Goal: Task Accomplishment & Management: Manage account settings

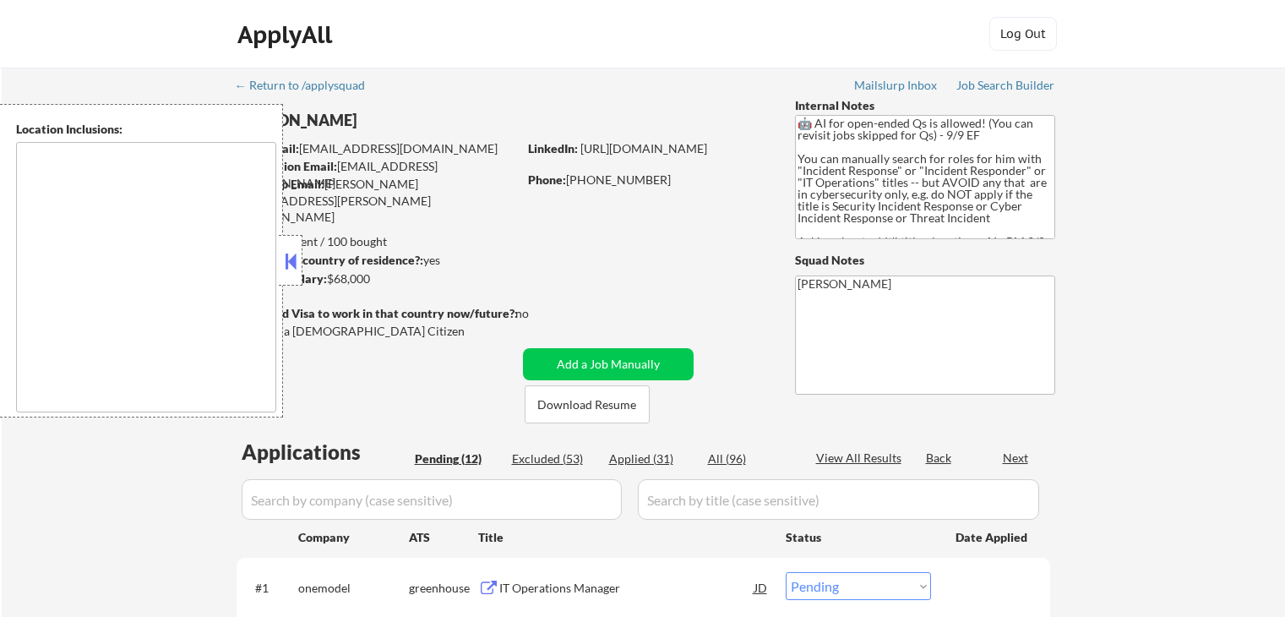
select select ""pending""
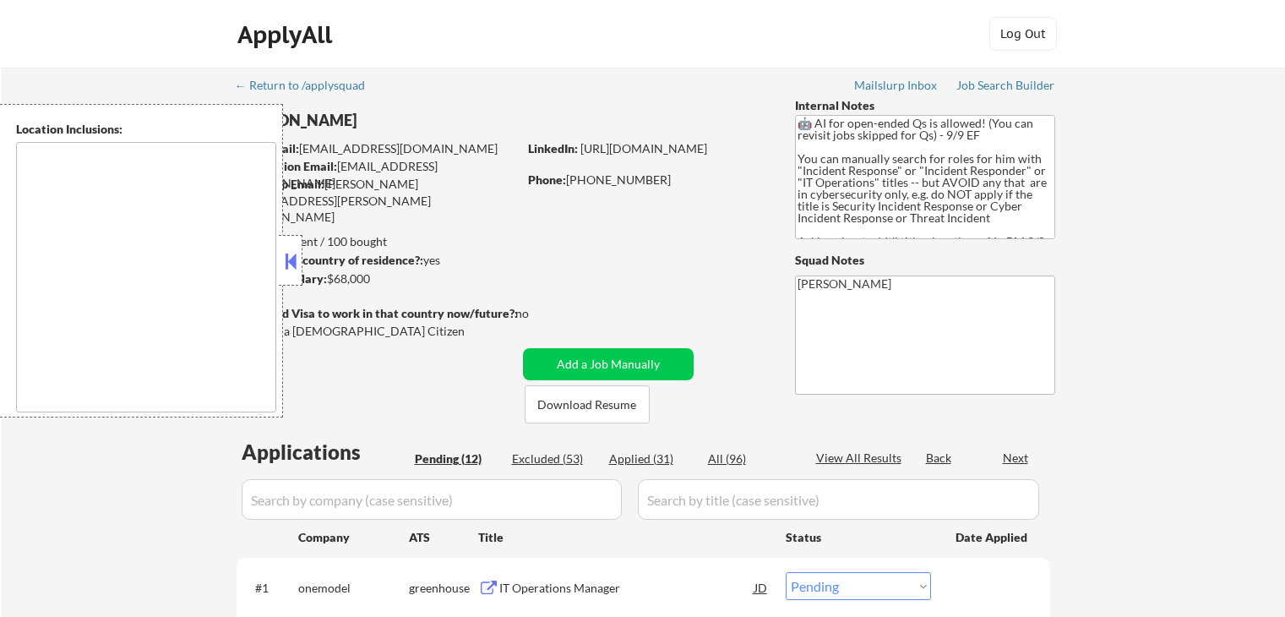
select select ""pending""
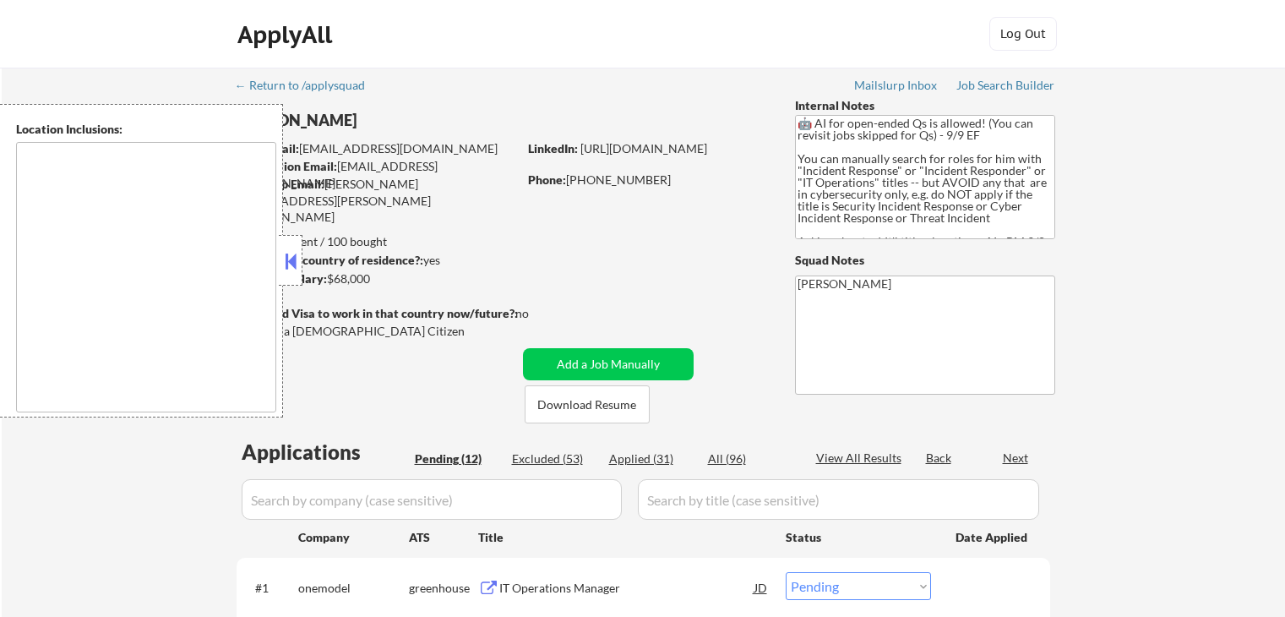
select select ""pending""
type textarea "[GEOGRAPHIC_DATA], [GEOGRAPHIC_DATA] Valrico, [GEOGRAPHIC_DATA] [GEOGRAPHIC_DAT…"
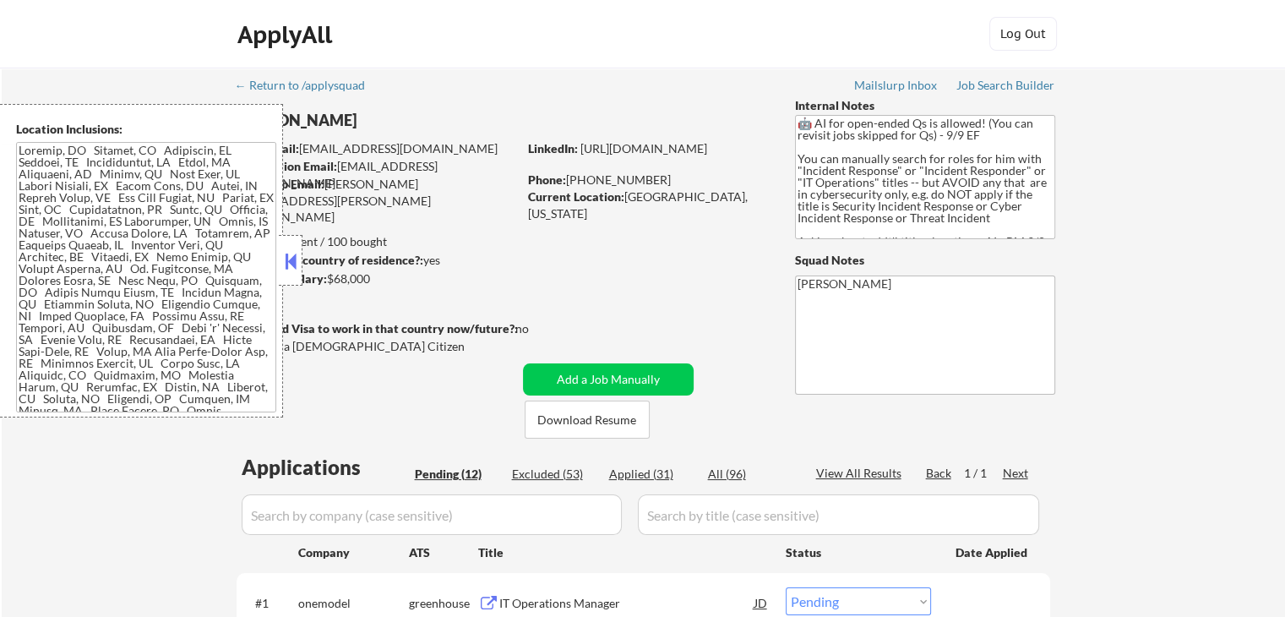
click at [294, 246] on div at bounding box center [291, 260] width 24 height 51
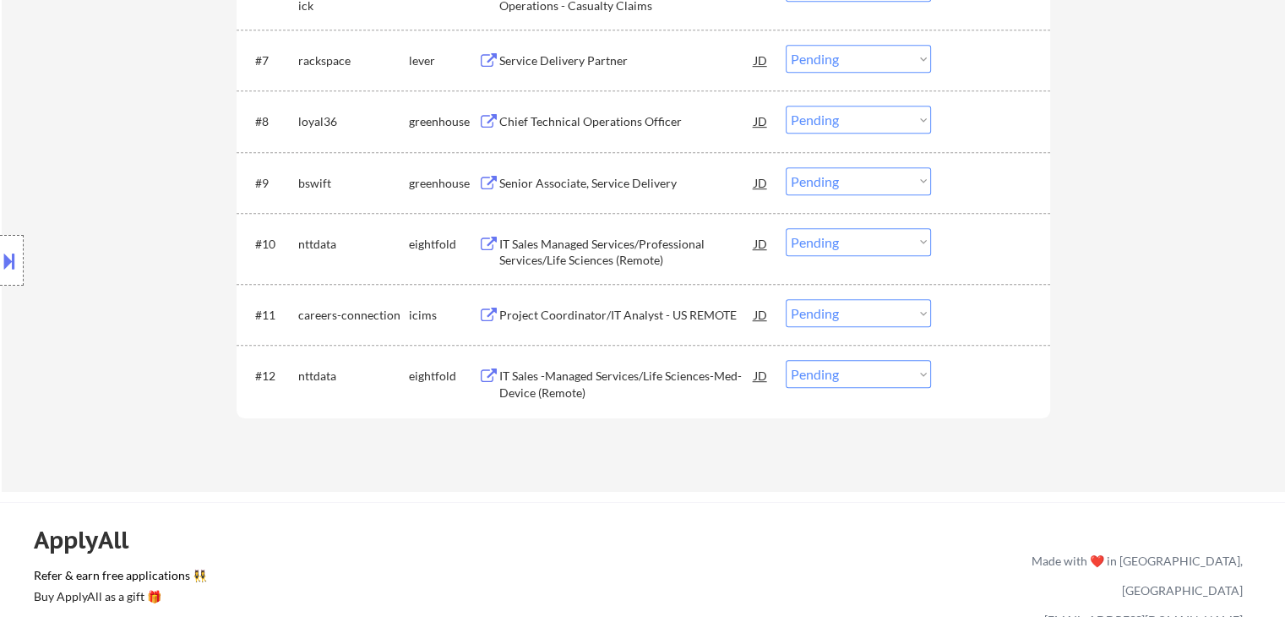
scroll to position [845, 0]
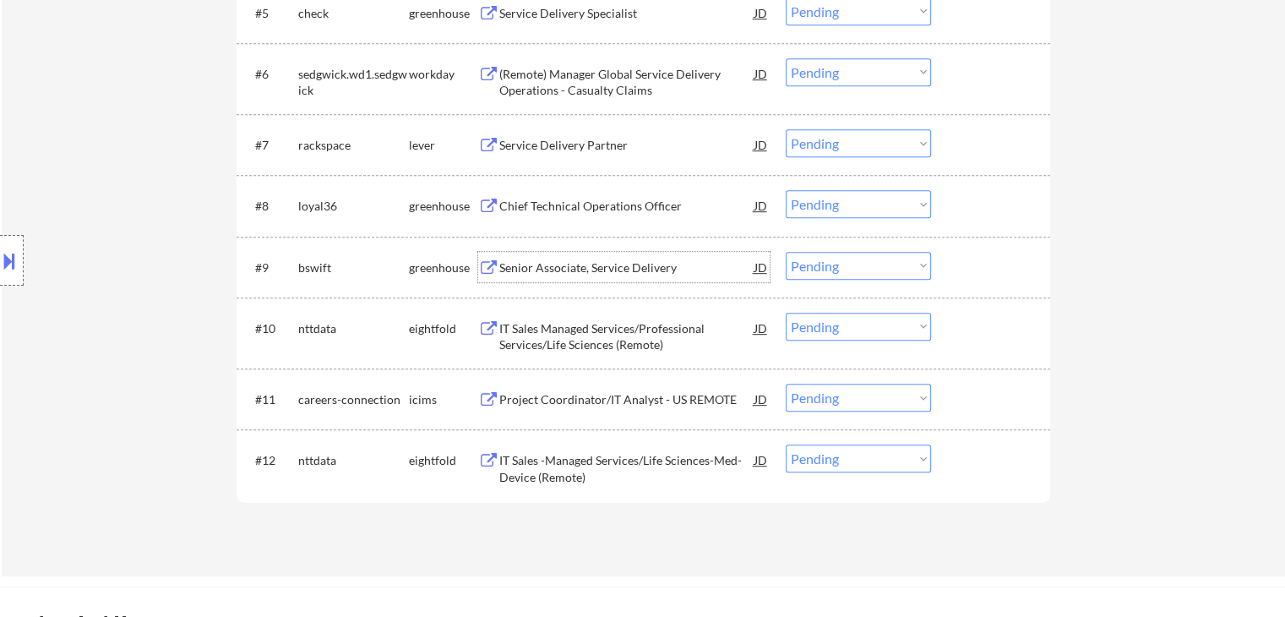
click at [612, 264] on div "Senior Associate, Service Delivery" at bounding box center [626, 267] width 255 height 17
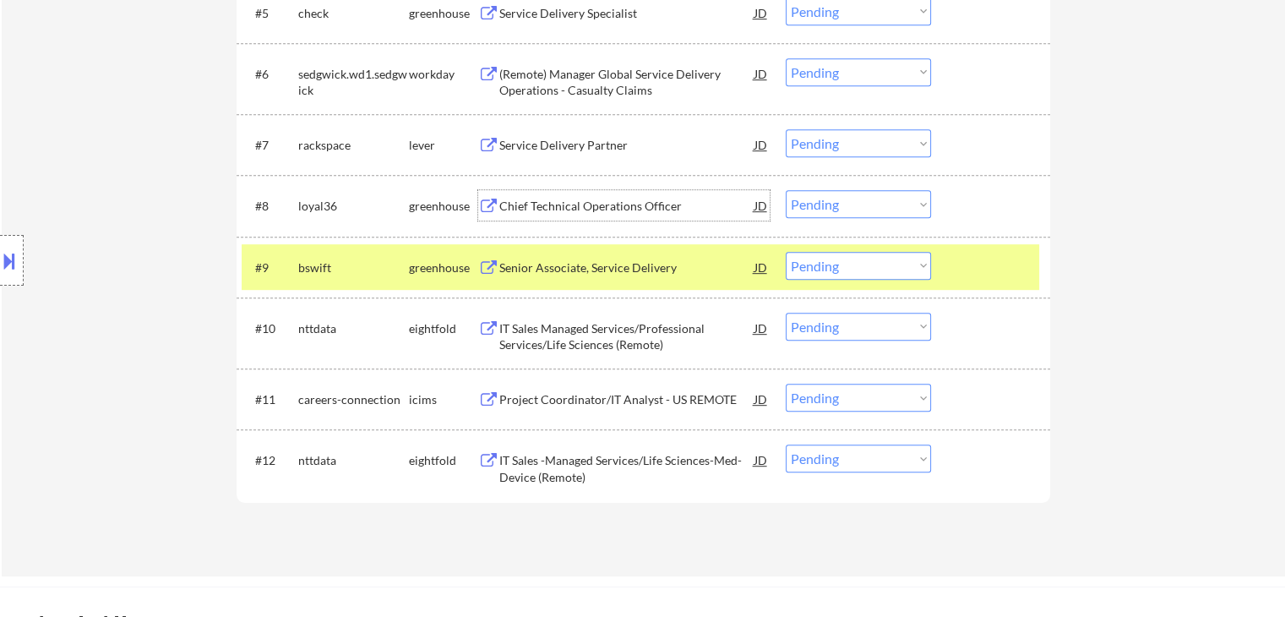
click at [628, 210] on div "Chief Technical Operations Officer" at bounding box center [626, 206] width 255 height 17
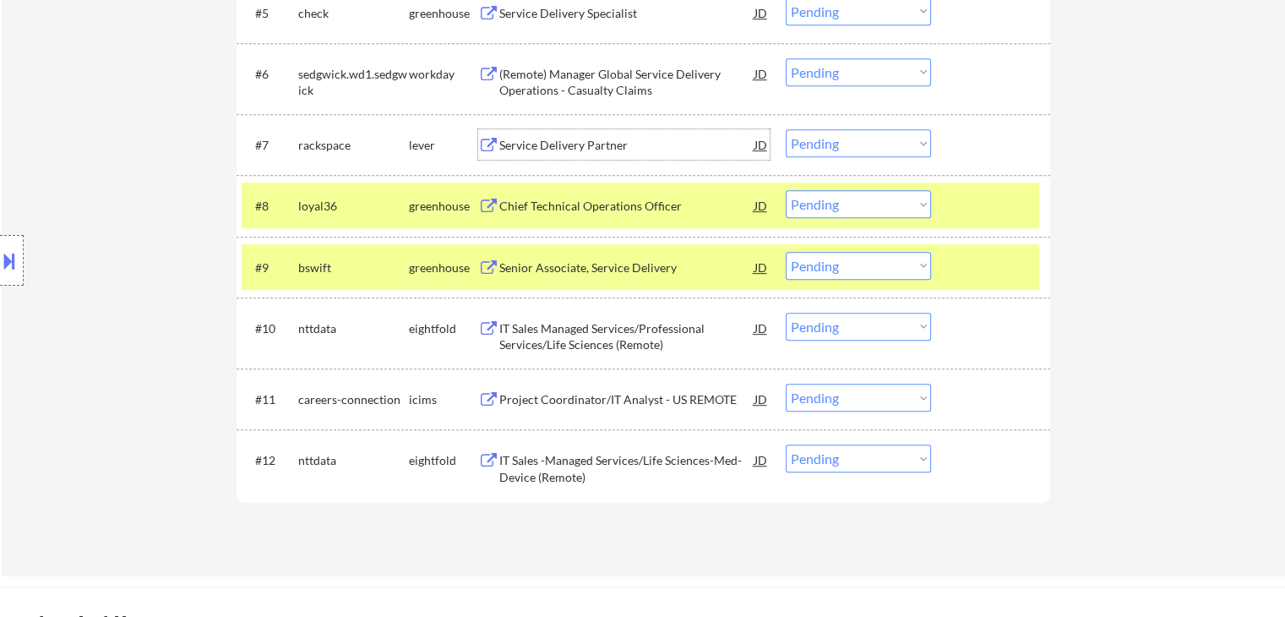
click at [587, 143] on div "Service Delivery Partner" at bounding box center [626, 145] width 255 height 17
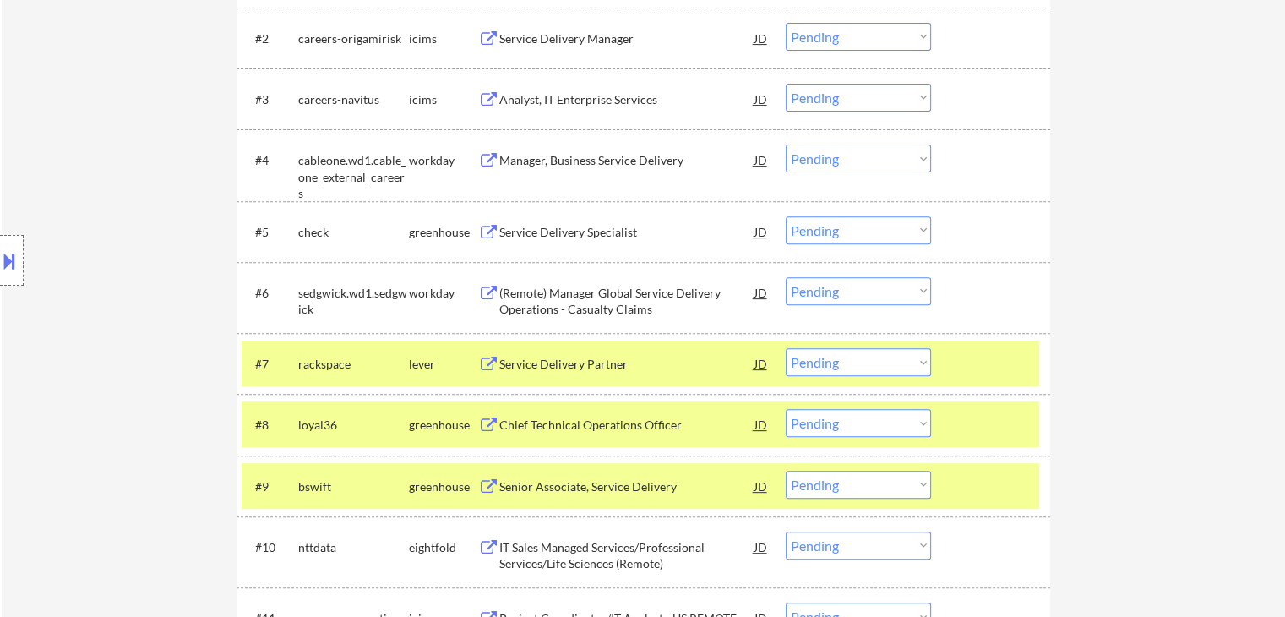
scroll to position [591, 0]
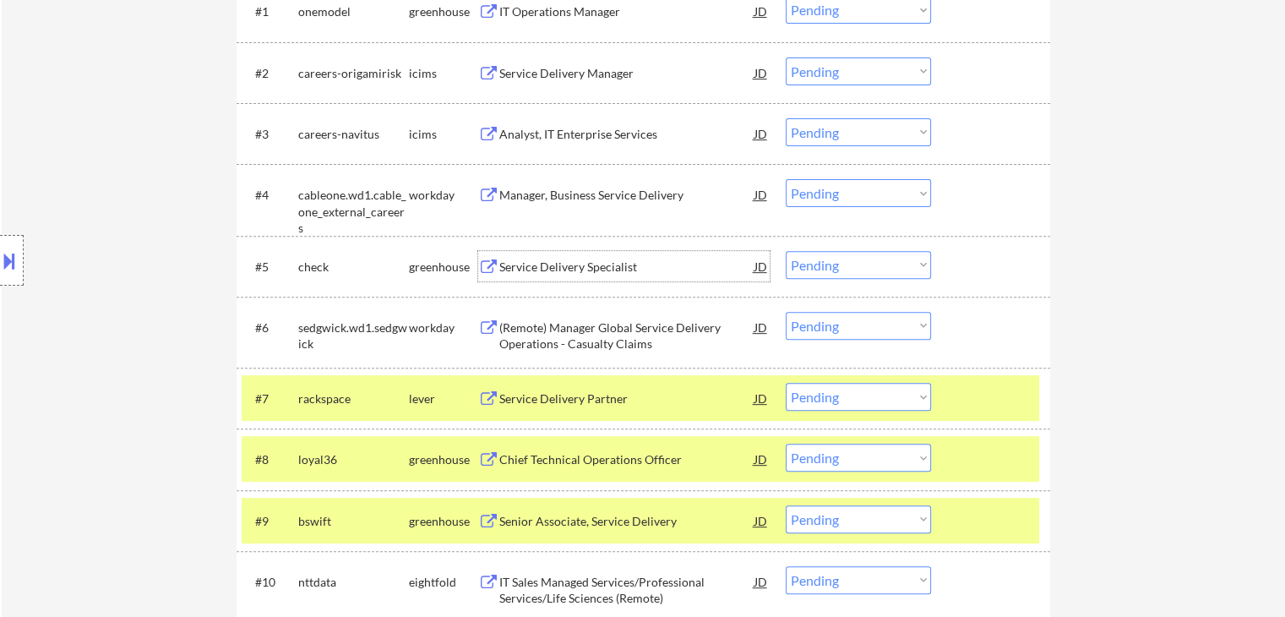
click at [577, 278] on div "Service Delivery Specialist" at bounding box center [626, 266] width 255 height 30
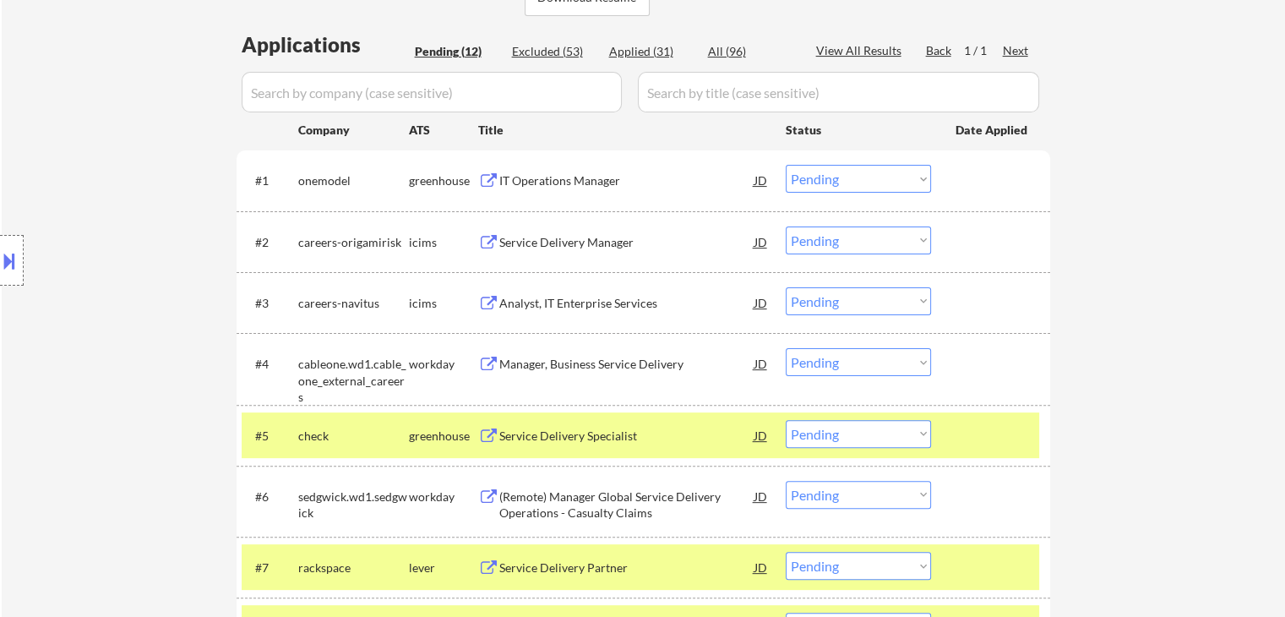
scroll to position [422, 0]
click at [581, 181] on div "IT Operations Manager" at bounding box center [626, 180] width 255 height 17
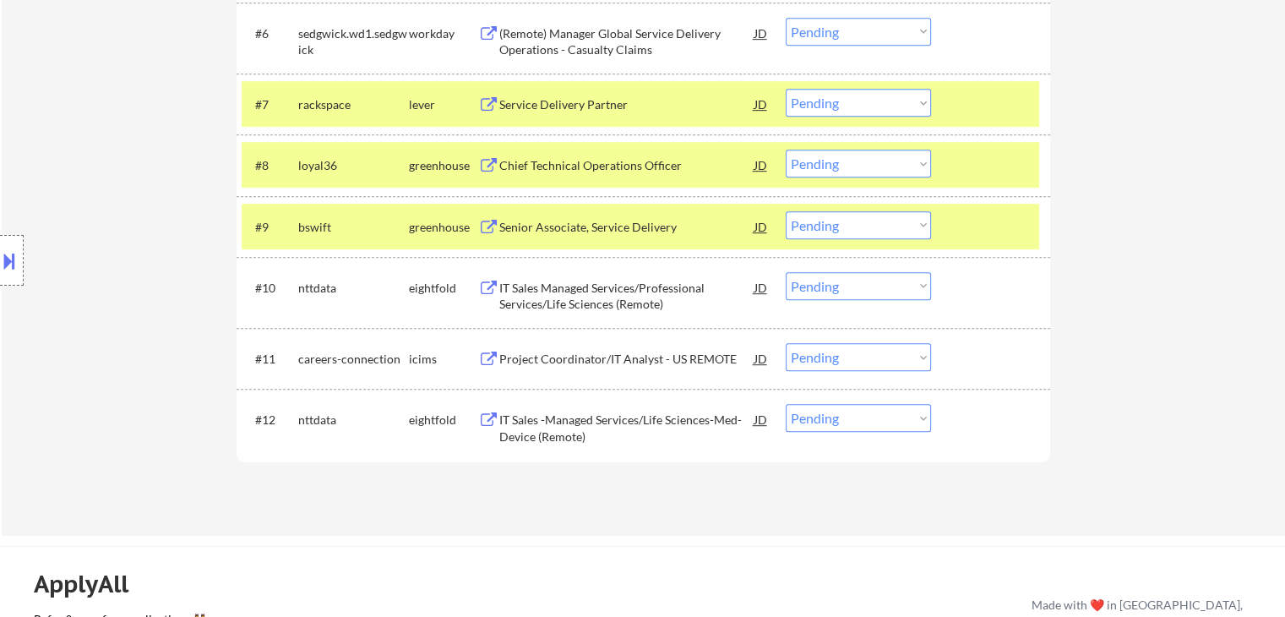
scroll to position [888, 0]
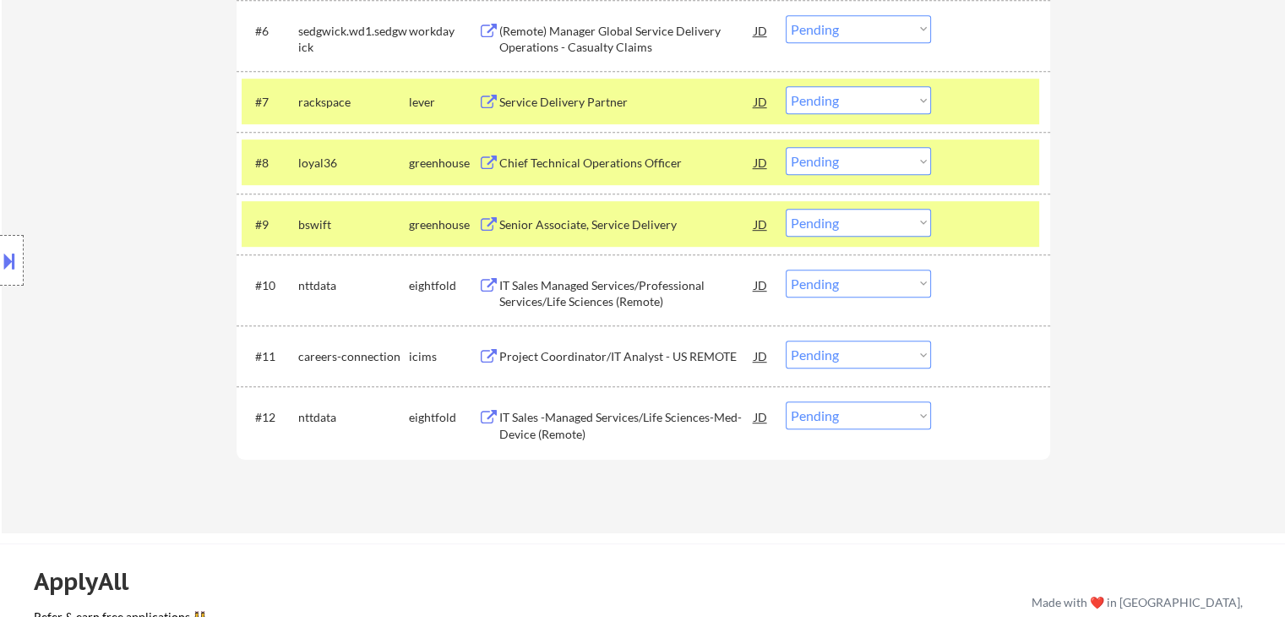
click at [847, 215] on select "Choose an option... Pending Applied Excluded (Questions) Excluded (Expired) Exc…" at bounding box center [858, 223] width 145 height 28
click at [786, 209] on select "Choose an option... Pending Applied Excluded (Questions) Excluded (Expired) Exc…" at bounding box center [858, 223] width 145 height 28
select select ""pending""
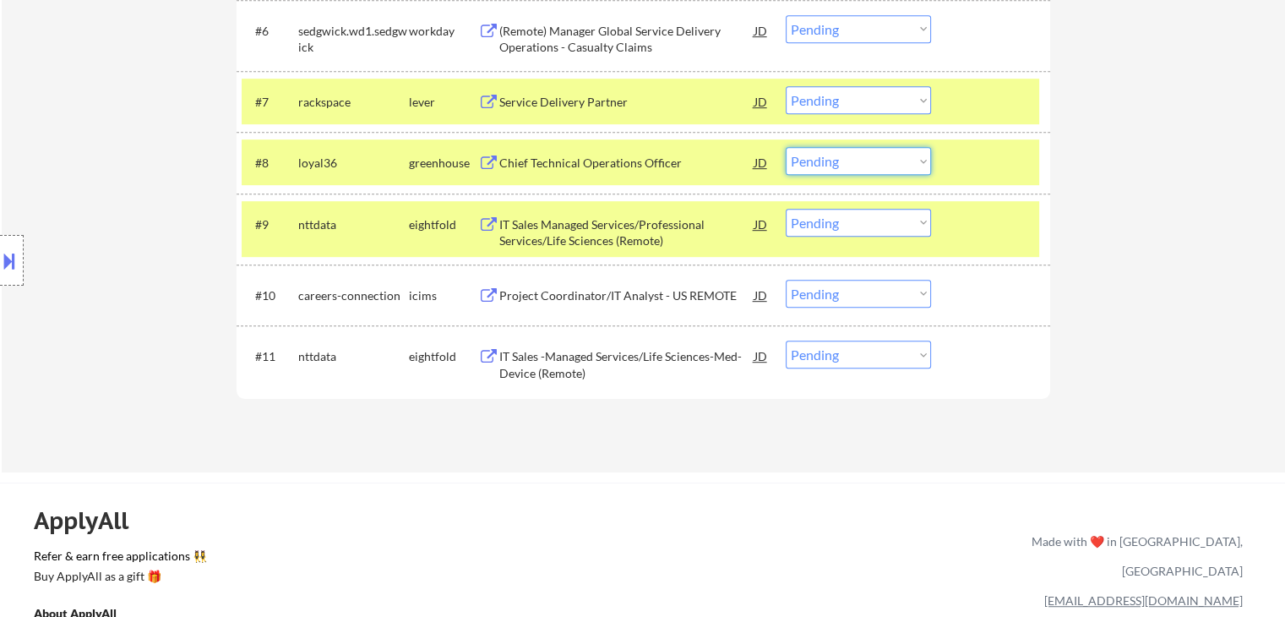
click at [842, 163] on select "Choose an option... Pending Applied Excluded (Questions) Excluded (Expired) Exc…" at bounding box center [858, 161] width 145 height 28
click at [786, 147] on select "Choose an option... Pending Applied Excluded (Questions) Excluded (Expired) Exc…" at bounding box center [858, 161] width 145 height 28
select select ""pending""
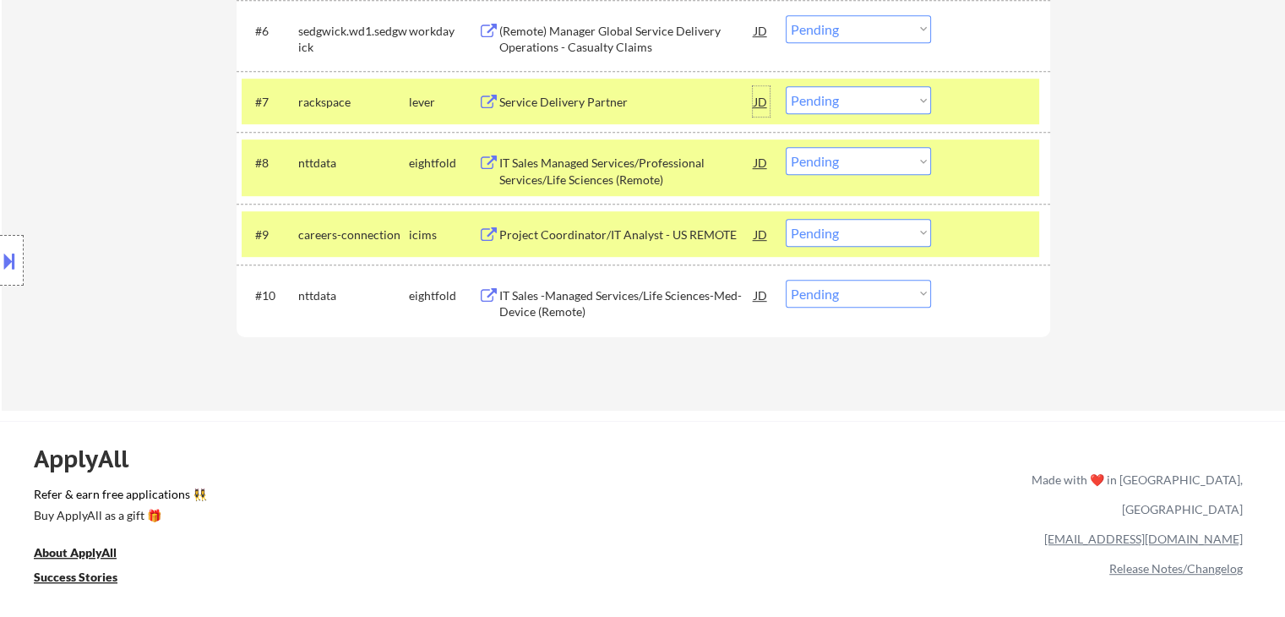
click at [761, 100] on div "JD" at bounding box center [761, 101] width 17 height 30
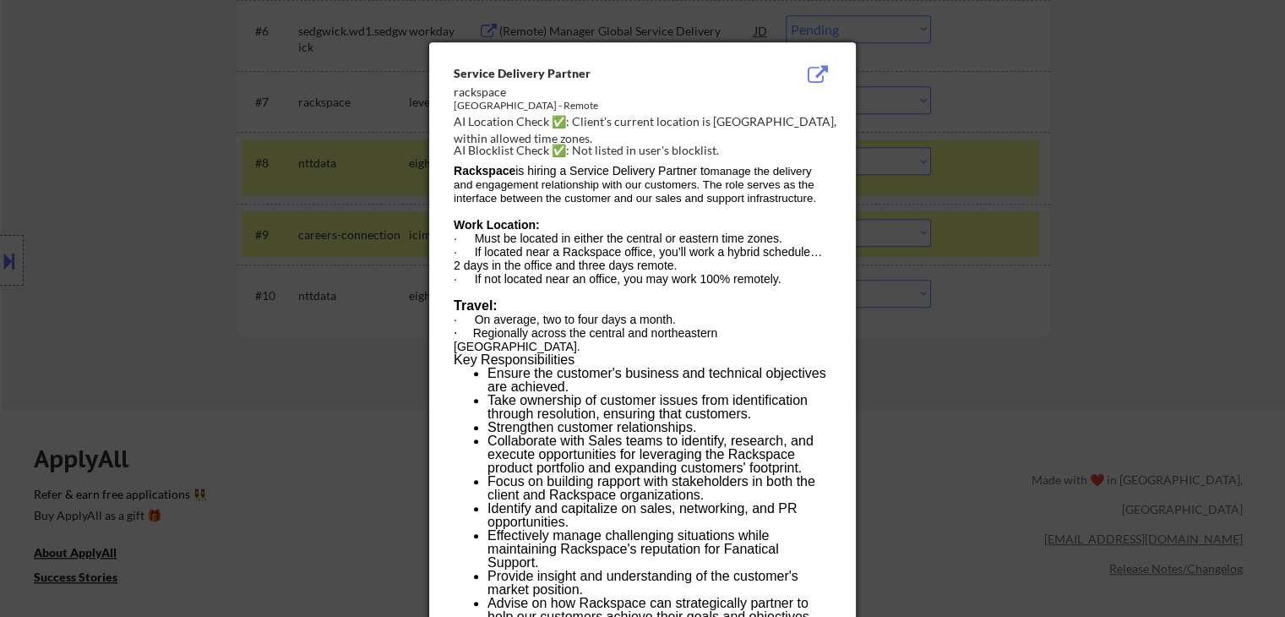
click at [128, 253] on div at bounding box center [642, 308] width 1285 height 617
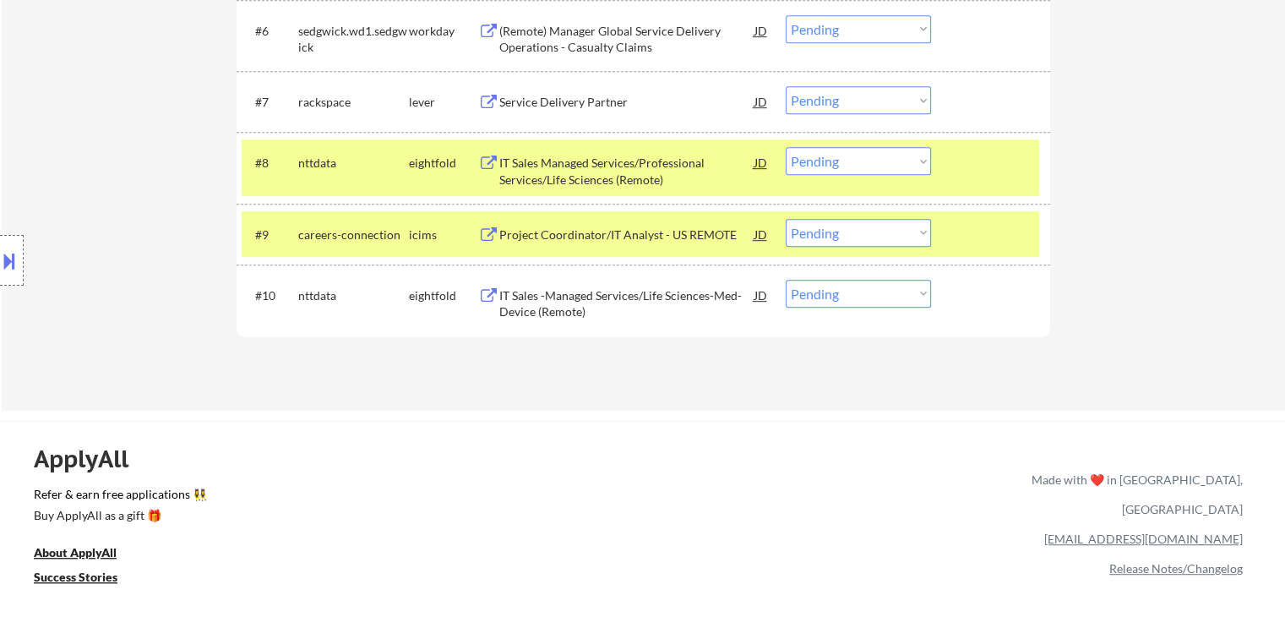
click at [593, 102] on div "Service Delivery Partner" at bounding box center [626, 102] width 255 height 17
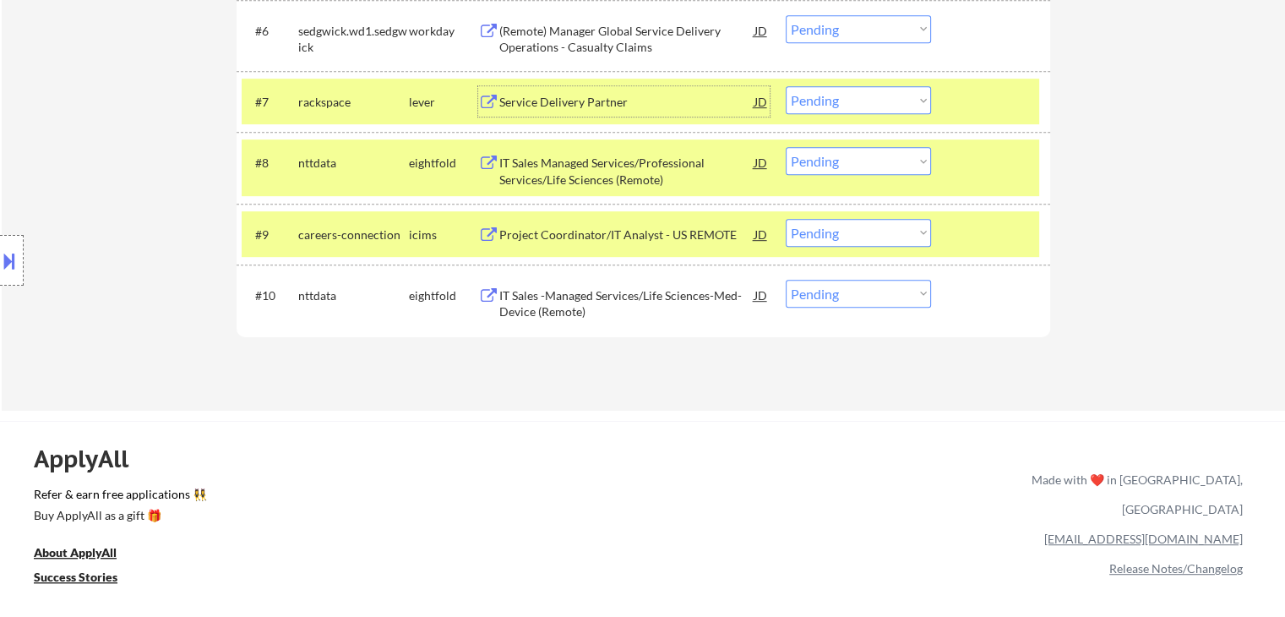
click at [825, 95] on select "Choose an option... Pending Applied Excluded (Questions) Excluded (Expired) Exc…" at bounding box center [858, 100] width 145 height 28
click at [786, 86] on select "Choose an option... Pending Applied Excluded (Questions) Excluded (Expired) Exc…" at bounding box center [858, 100] width 145 height 28
select select ""pending""
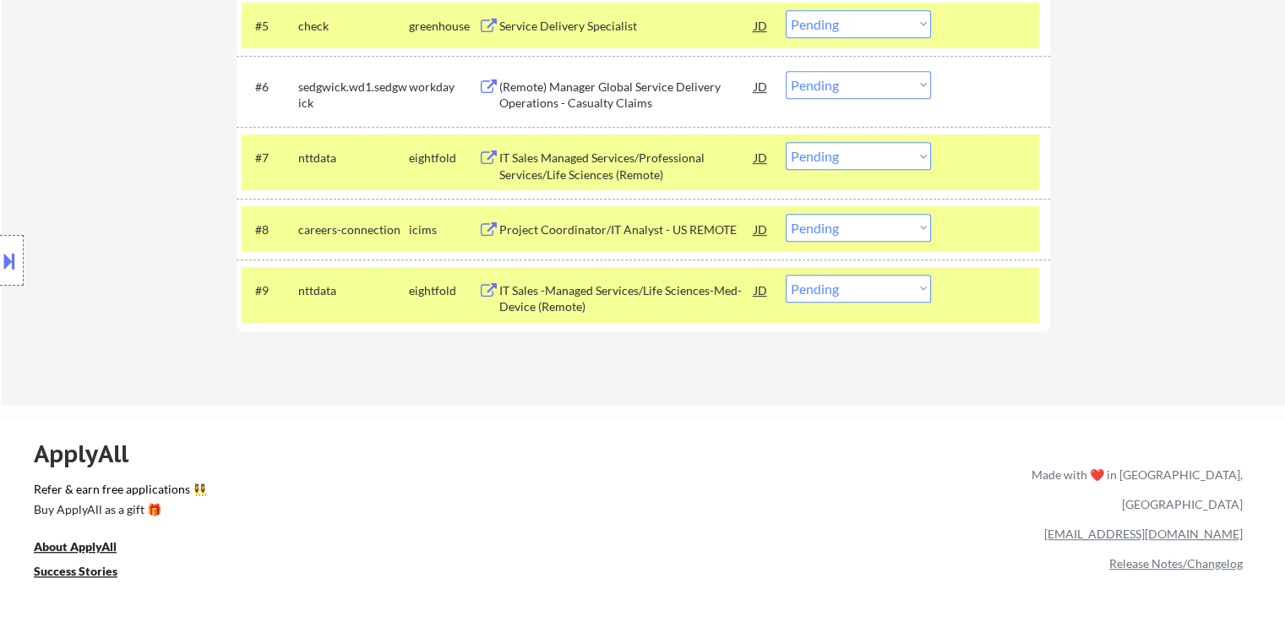
scroll to position [804, 0]
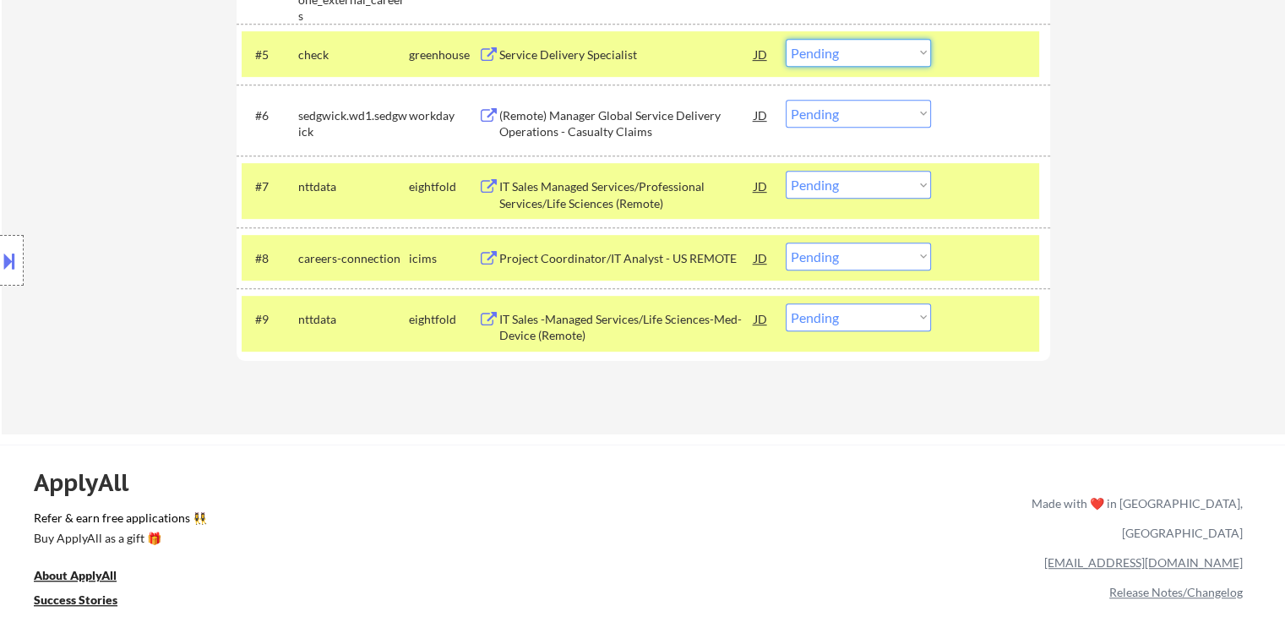
click at [831, 55] on select "Choose an option... Pending Applied Excluded (Questions) Excluded (Expired) Exc…" at bounding box center [858, 53] width 145 height 28
click at [786, 39] on select "Choose an option... Pending Applied Excluded (Questions) Excluded (Expired) Exc…" at bounding box center [858, 53] width 145 height 28
select select ""pending""
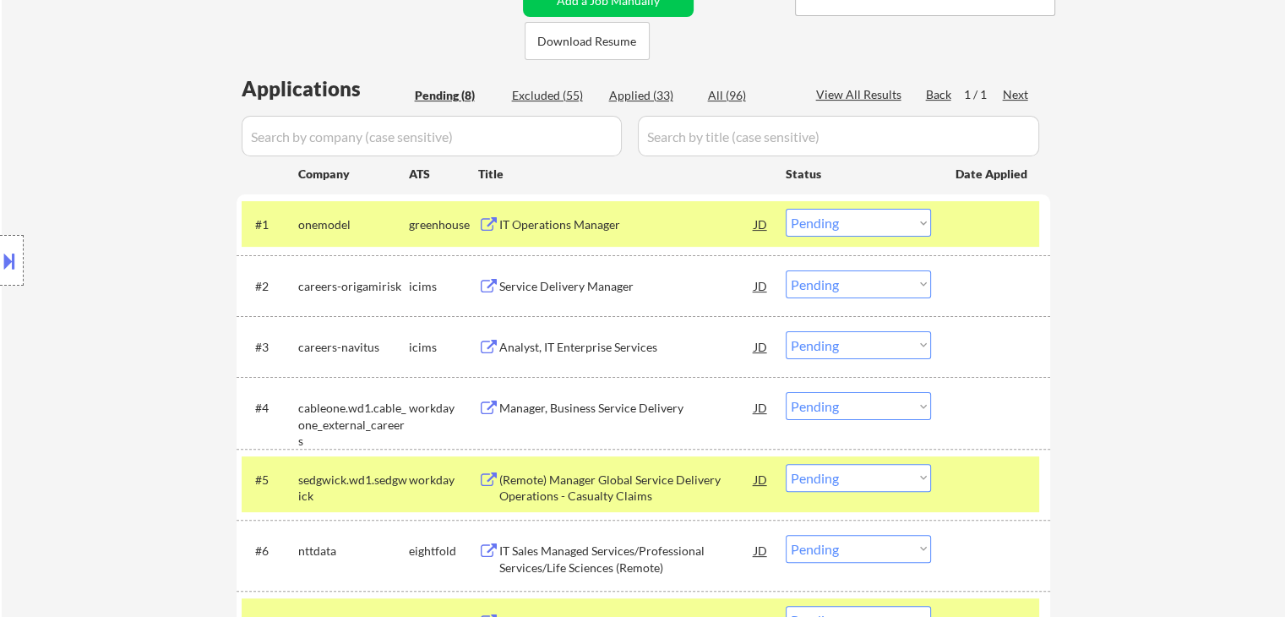
scroll to position [379, 0]
click at [840, 226] on select "Choose an option... Pending Applied Excluded (Questions) Excluded (Expired) Exc…" at bounding box center [858, 223] width 145 height 28
click at [786, 209] on select "Choose an option... Pending Applied Excluded (Questions) Excluded (Expired) Exc…" at bounding box center [858, 223] width 145 height 28
select select ""pending""
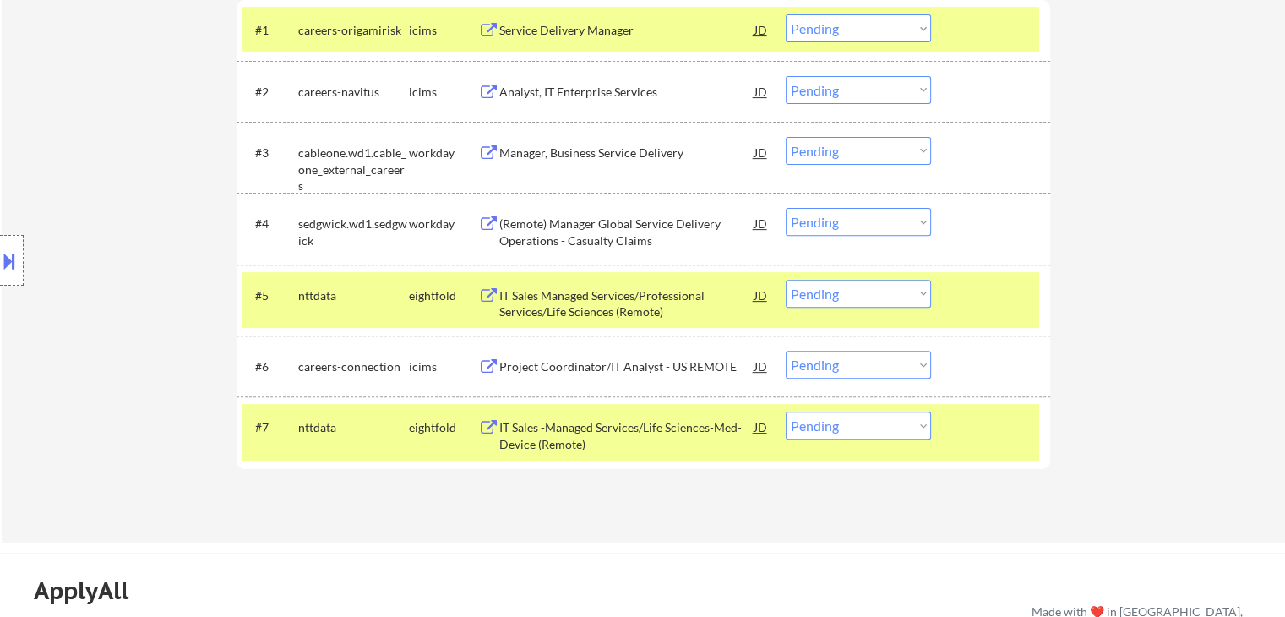
scroll to position [548, 0]
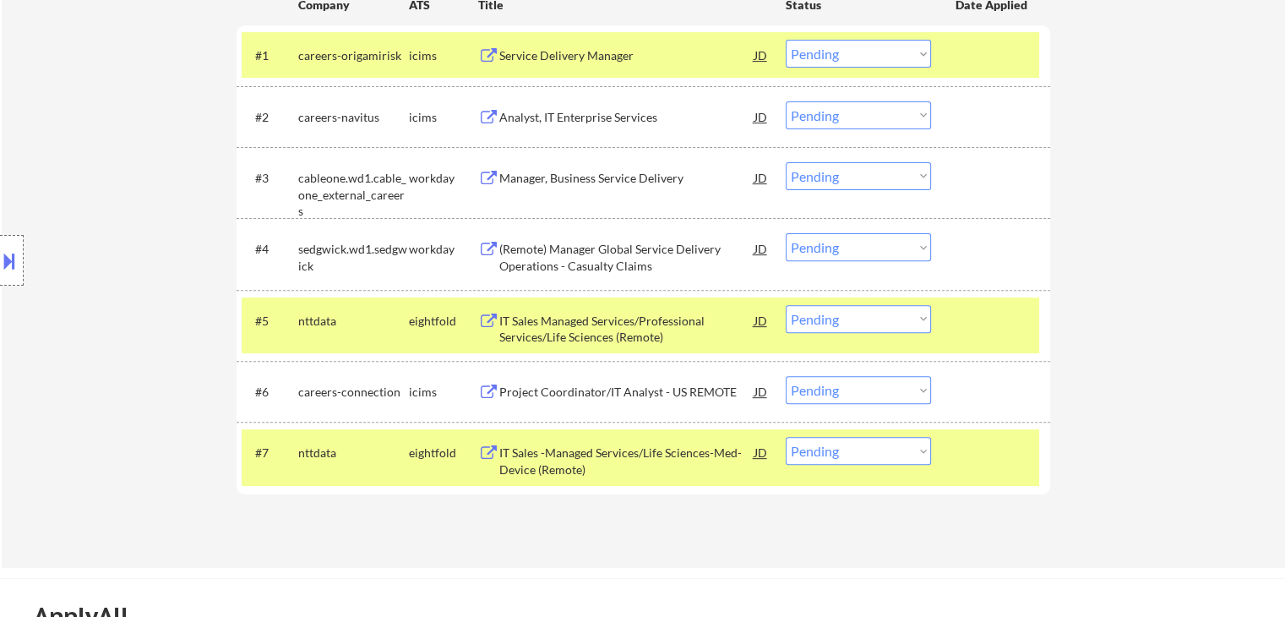
click at [573, 243] on div "(Remote) Manager Global Service Delivery Operations - Casualty Claims" at bounding box center [626, 257] width 255 height 33
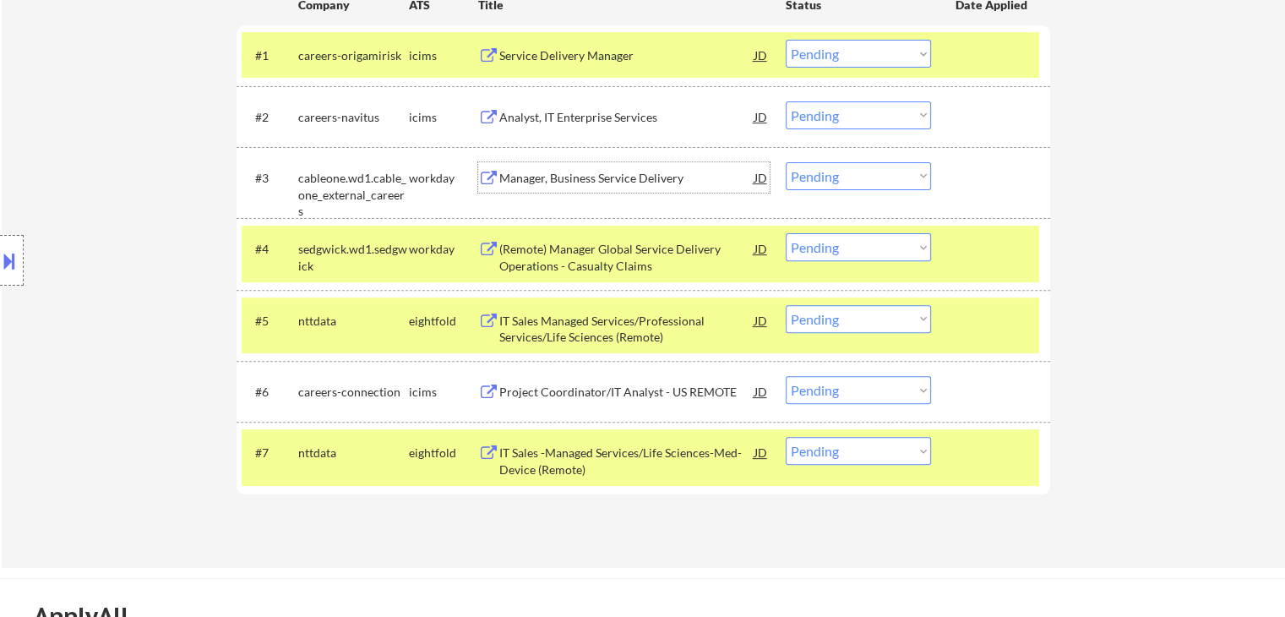
click at [570, 166] on div "Manager, Business Service Delivery" at bounding box center [626, 177] width 255 height 30
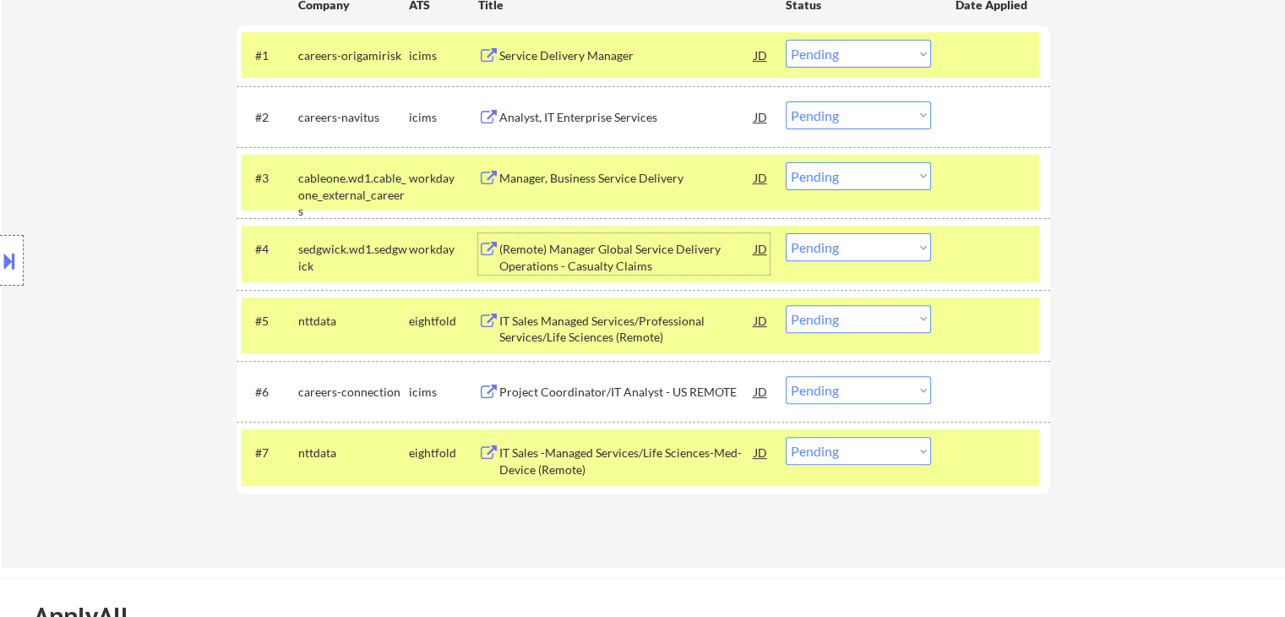
click at [617, 247] on div "(Remote) Manager Global Service Delivery Operations - Casualty Claims" at bounding box center [626, 257] width 255 height 33
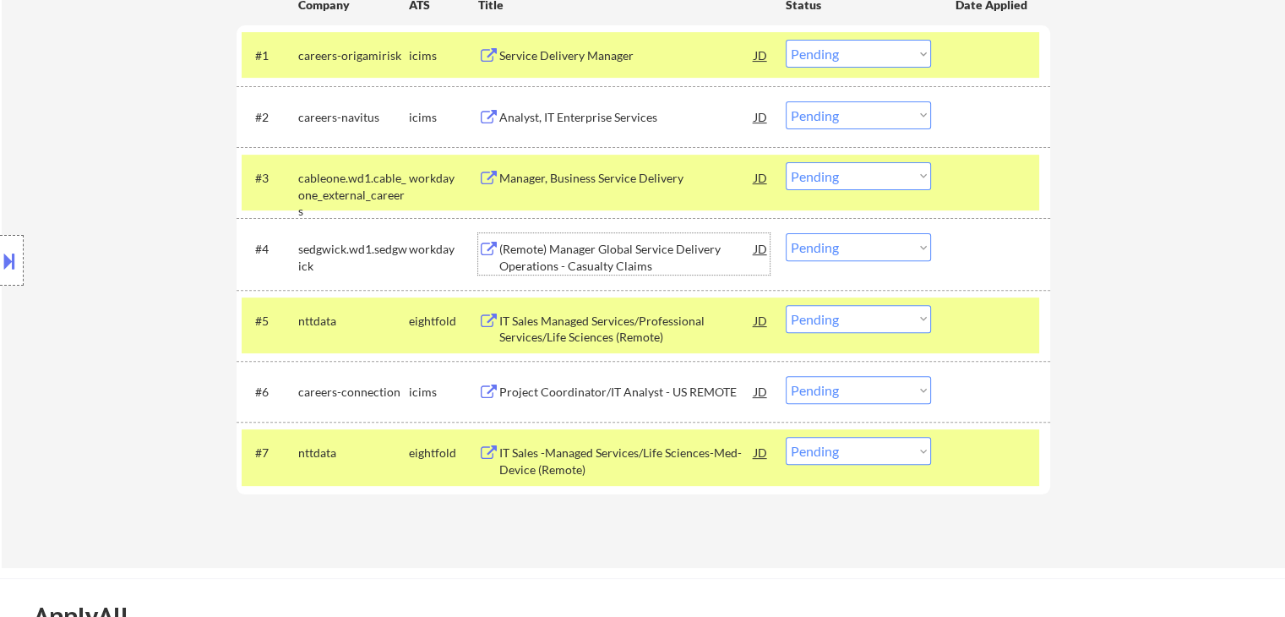
click at [833, 254] on select "Choose an option... Pending Applied Excluded (Questions) Excluded (Expired) Exc…" at bounding box center [858, 247] width 145 height 28
click at [786, 233] on select "Choose an option... Pending Applied Excluded (Questions) Excluded (Expired) Exc…" at bounding box center [858, 247] width 145 height 28
select select ""pending""
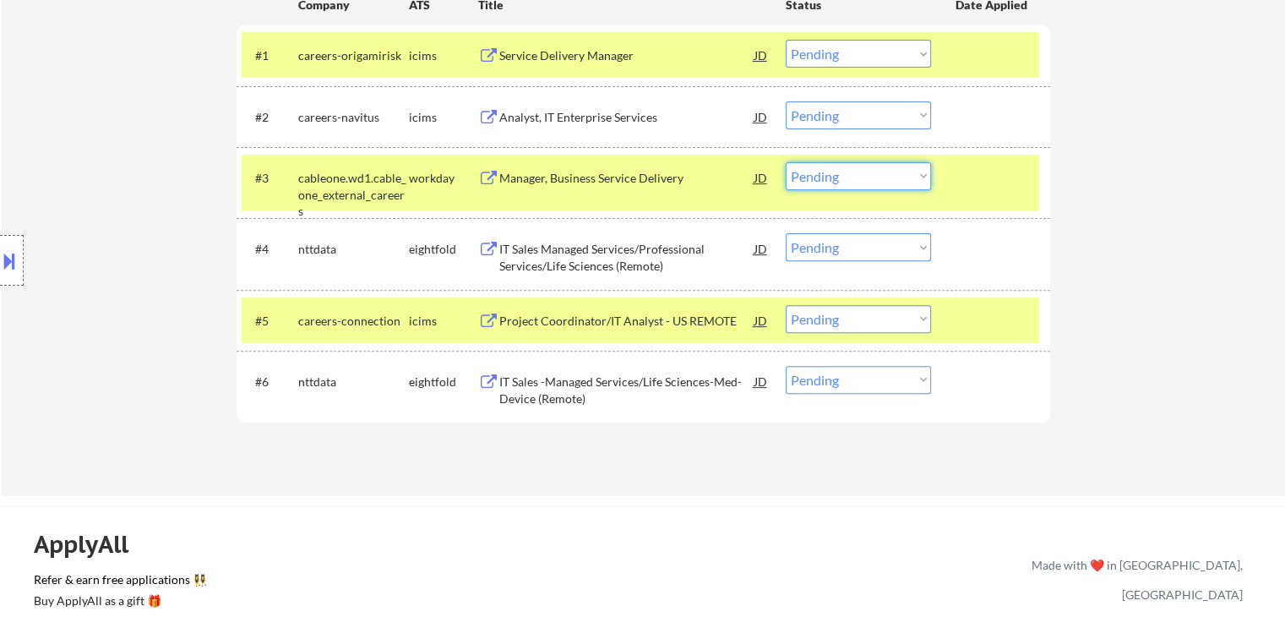
click at [835, 172] on select "Choose an option... Pending Applied Excluded (Questions) Excluded (Expired) Exc…" at bounding box center [858, 176] width 145 height 28
click at [786, 162] on select "Choose an option... Pending Applied Excluded (Questions) Excluded (Expired) Exc…" at bounding box center [858, 176] width 145 height 28
select select ""pending""
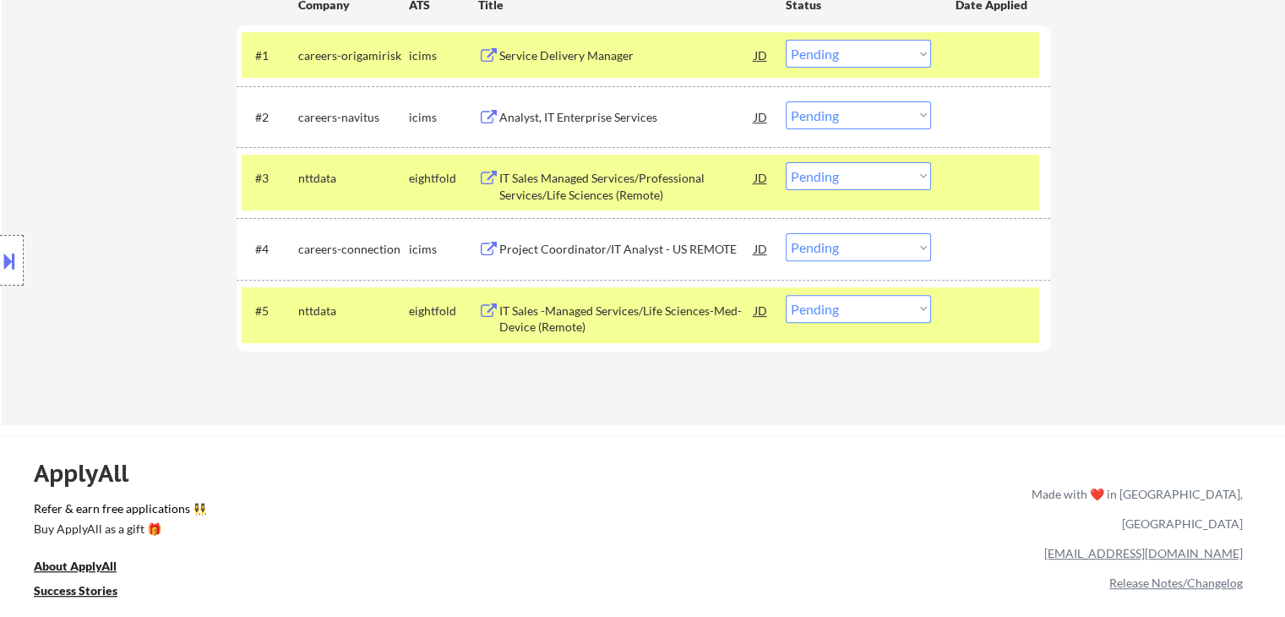
click at [575, 171] on div "IT Sales Managed Services/Professional Services/Life Sciences (Remote)" at bounding box center [626, 186] width 255 height 33
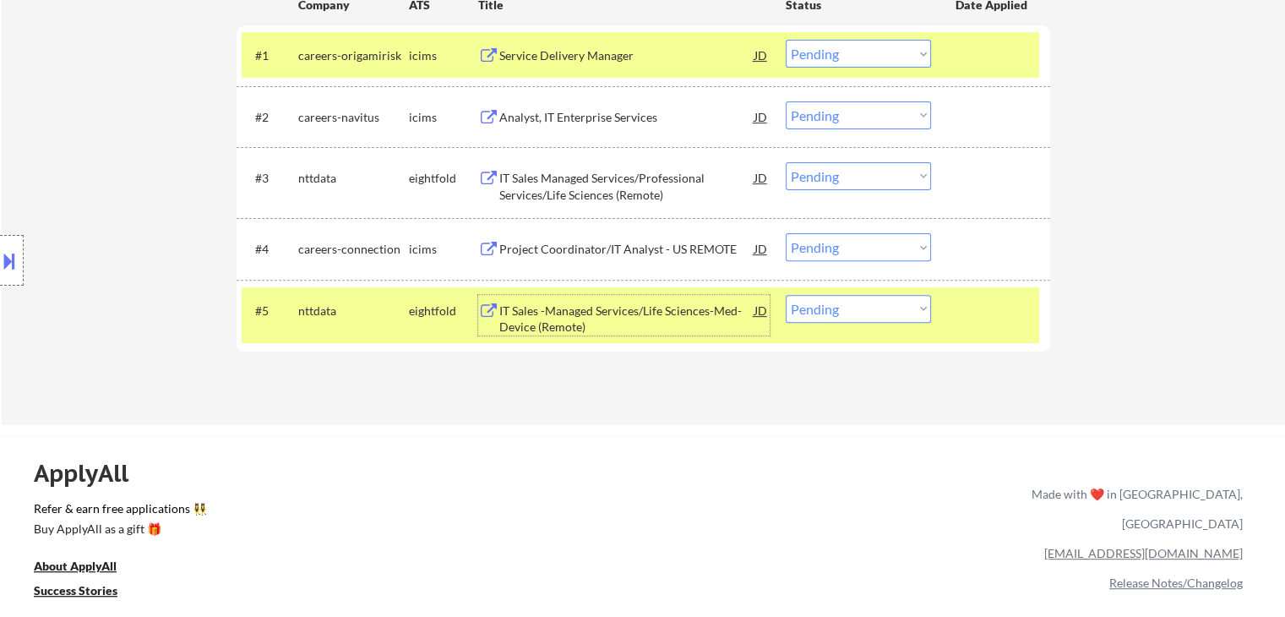
click at [581, 302] on div "IT Sales -Managed Services/Life Sciences-Med-Device (Remote)" at bounding box center [626, 318] width 255 height 33
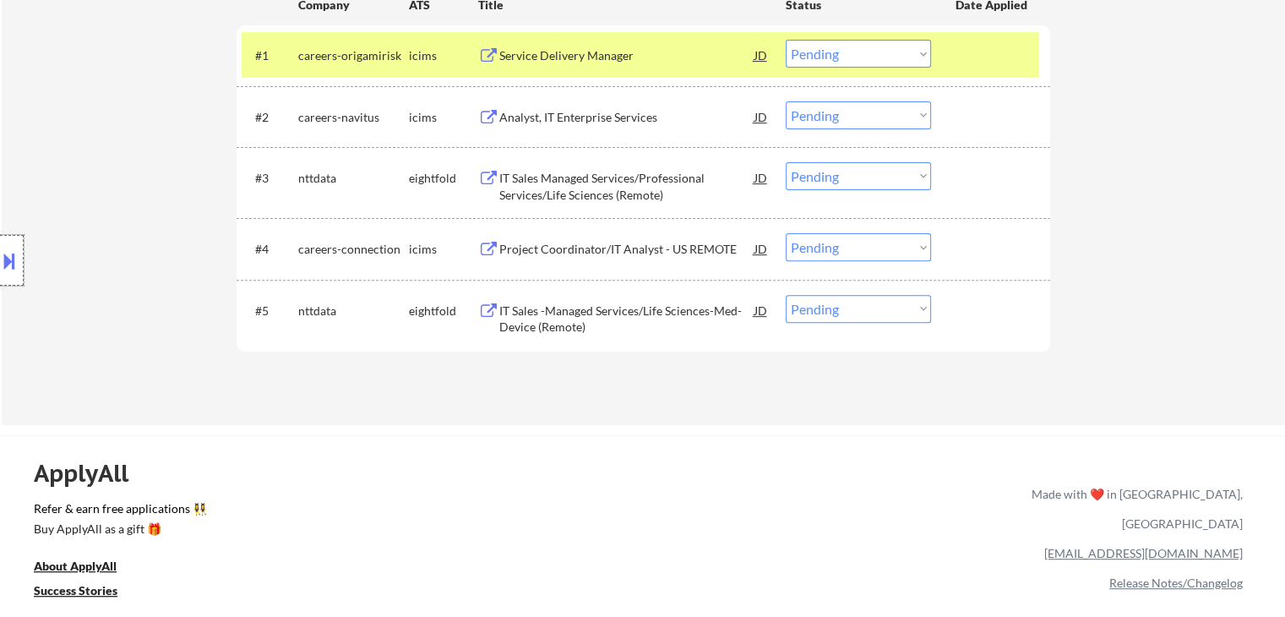
drag, startPoint x: 8, startPoint y: 243, endPoint x: 3, endPoint y: 234, distance: 10.3
click at [8, 243] on div at bounding box center [12, 260] width 24 height 51
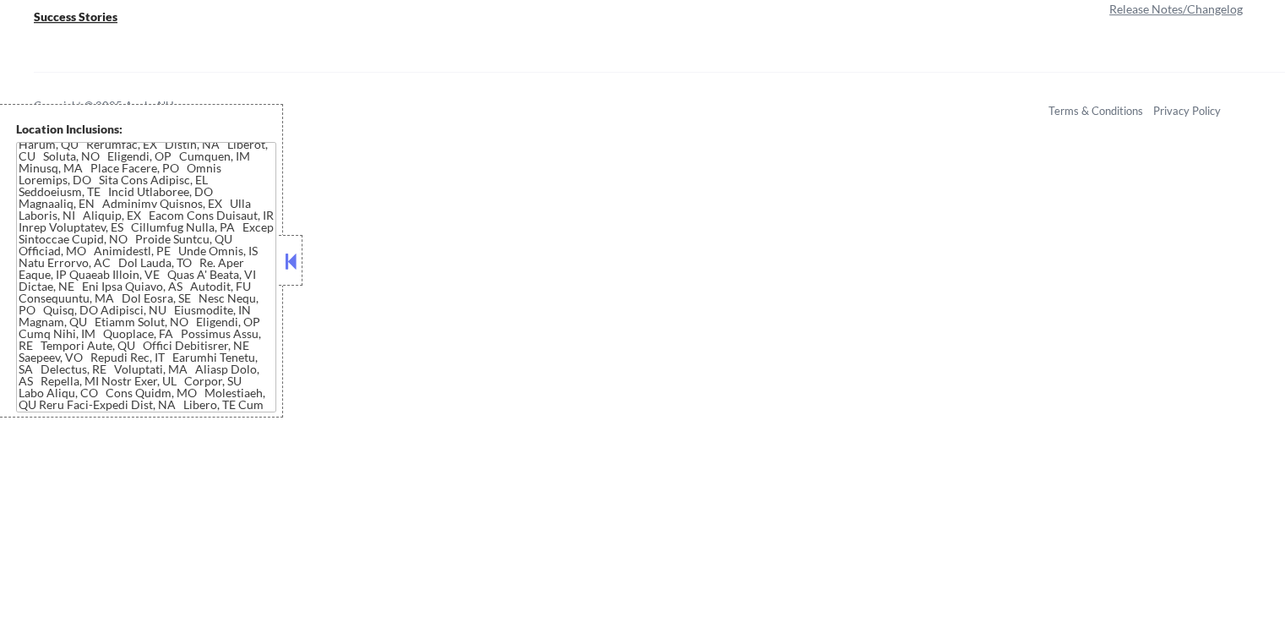
scroll to position [799, 0]
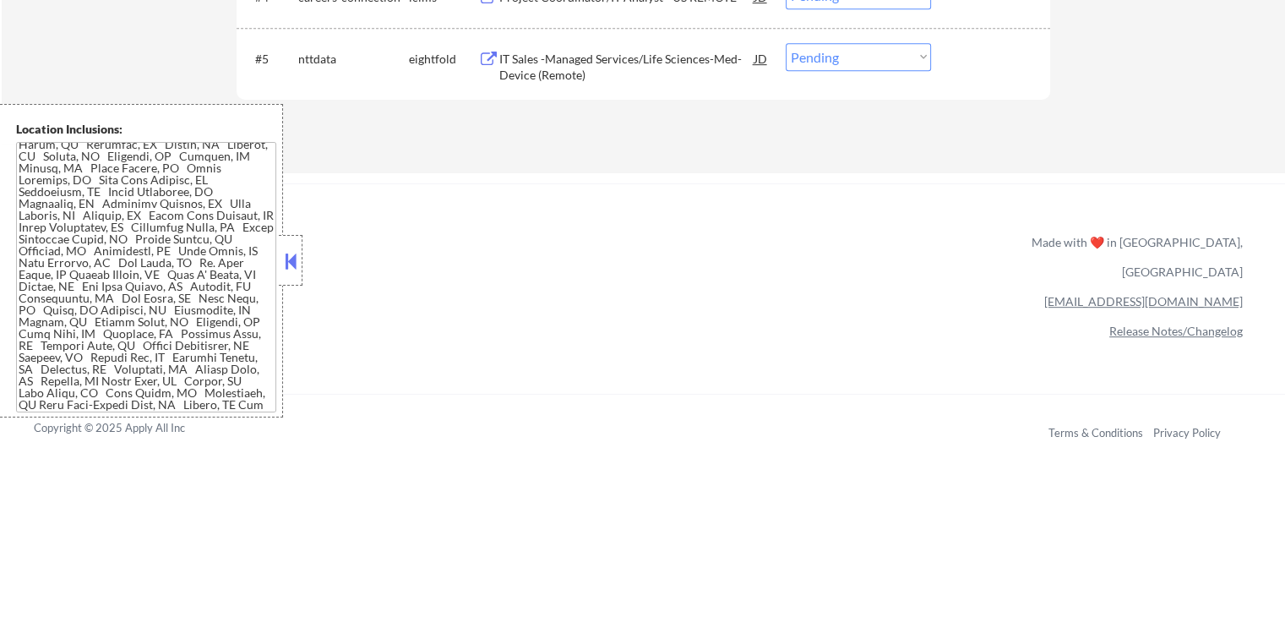
drag, startPoint x: 288, startPoint y: 265, endPoint x: 294, endPoint y: 258, distance: 9.6
click at [290, 261] on button at bounding box center [290, 260] width 19 height 25
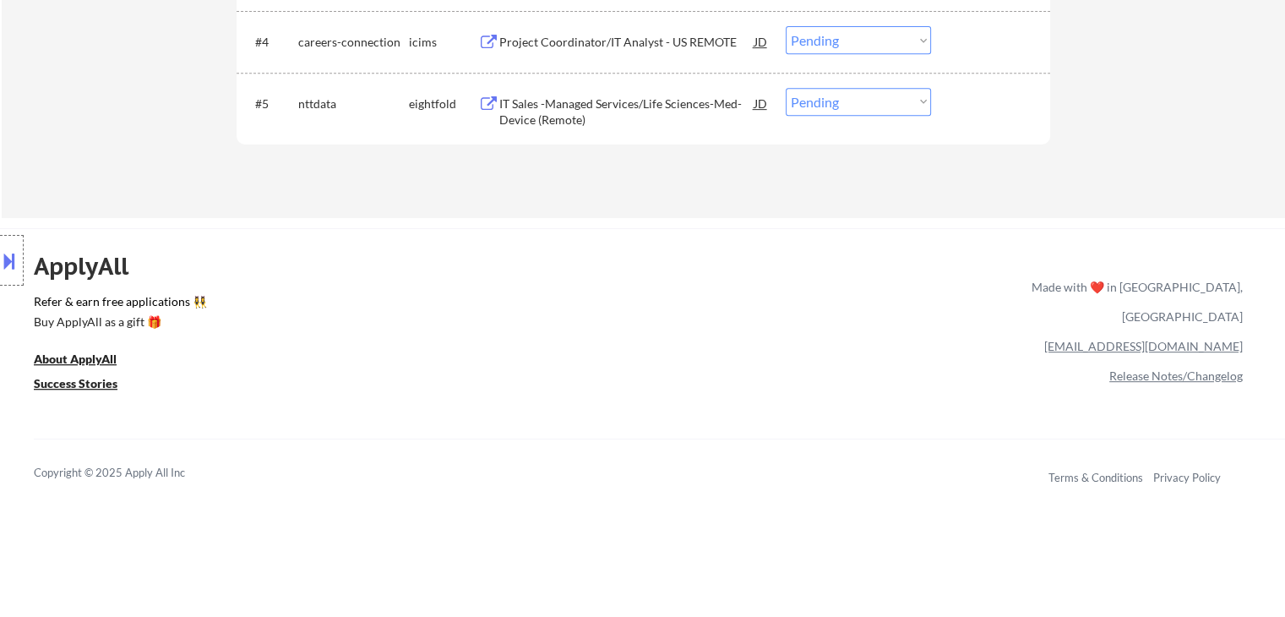
scroll to position [715, 0]
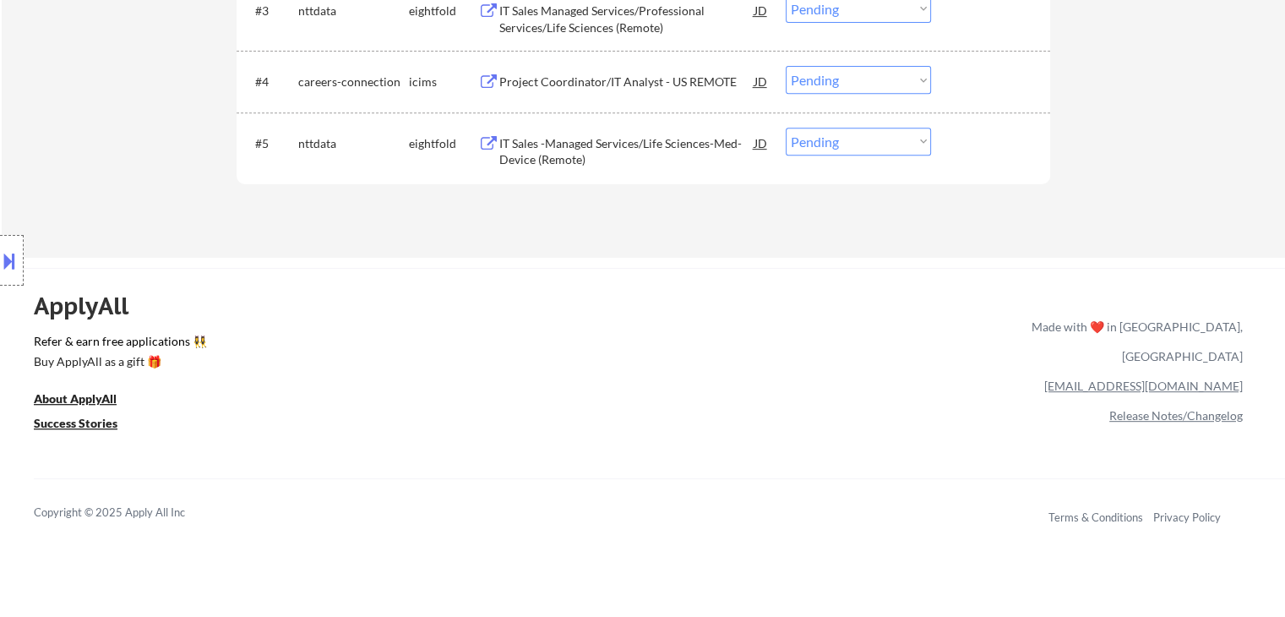
click at [825, 139] on select "Choose an option... Pending Applied Excluded (Questions) Excluded (Expired) Exc…" at bounding box center [858, 142] width 145 height 28
select select ""applied""
click at [786, 128] on select "Choose an option... Pending Applied Excluded (Questions) Excluded (Expired) Exc…" at bounding box center [858, 142] width 145 height 28
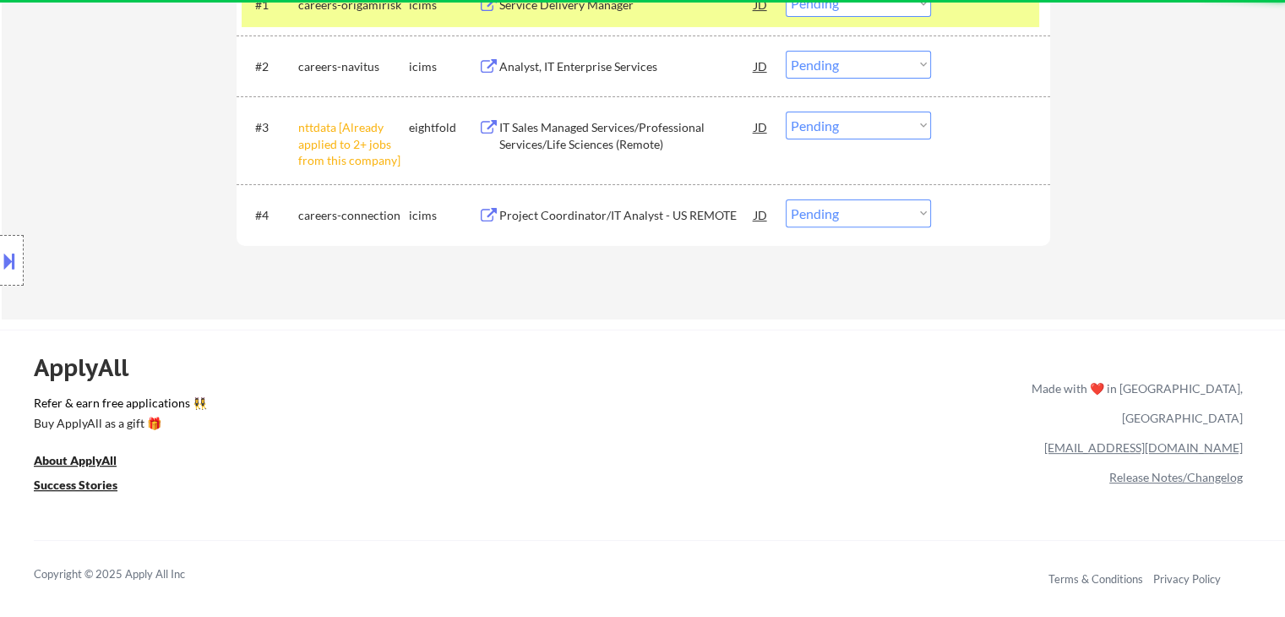
scroll to position [546, 0]
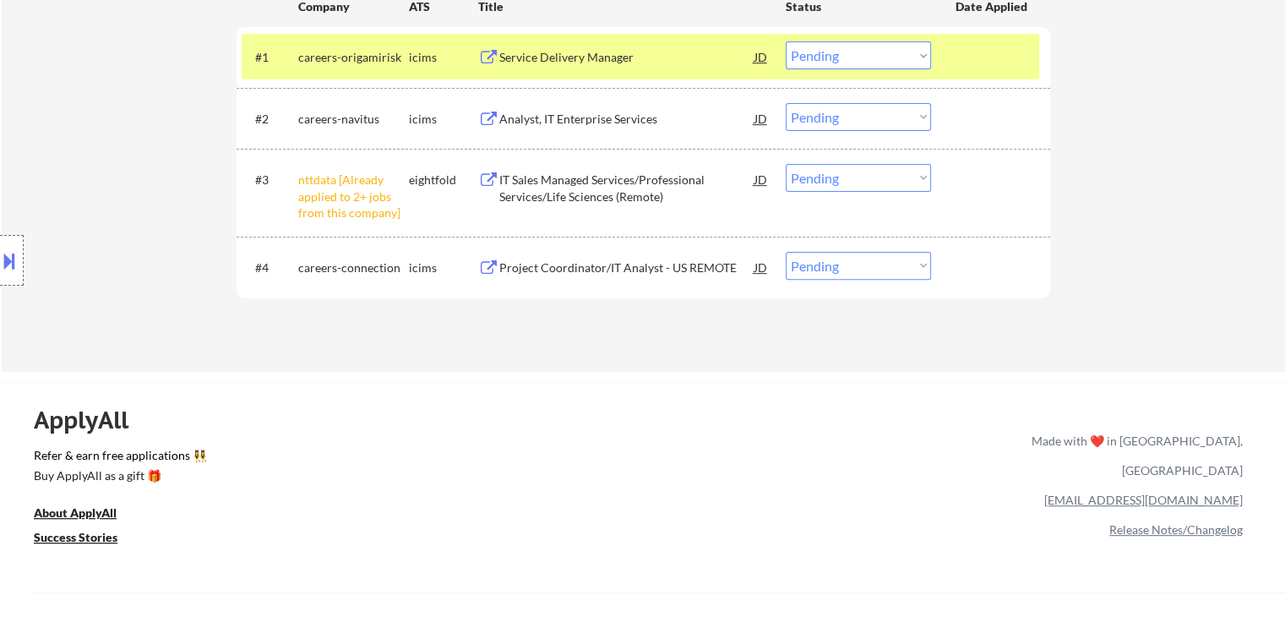
click at [815, 176] on select "Choose an option... Pending Applied Excluded (Questions) Excluded (Expired) Exc…" at bounding box center [858, 178] width 145 height 28
click at [786, 164] on select "Choose an option... Pending Applied Excluded (Questions) Excluded (Expired) Exc…" at bounding box center [858, 178] width 145 height 28
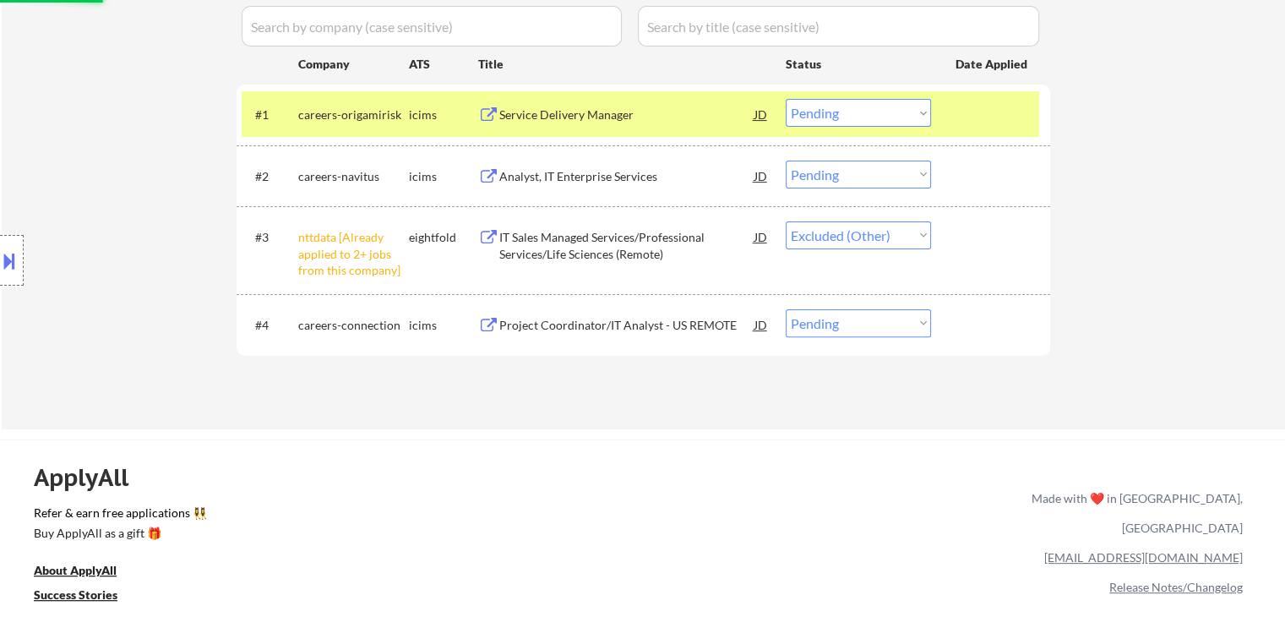
scroll to position [461, 0]
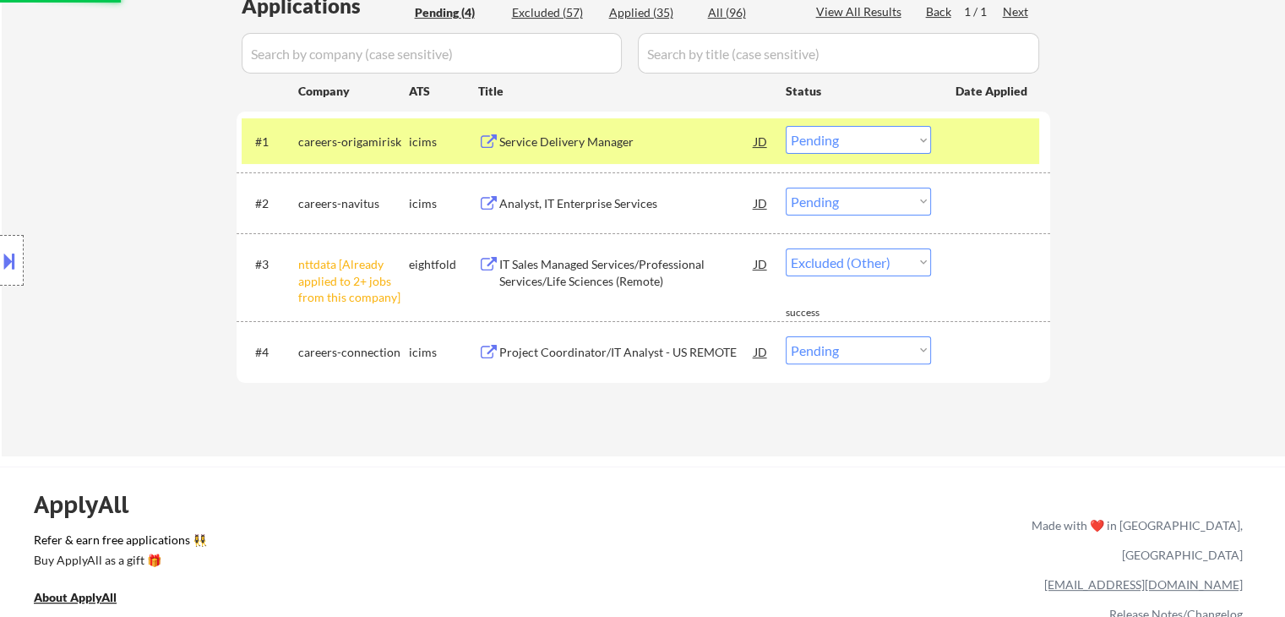
select select ""pending""
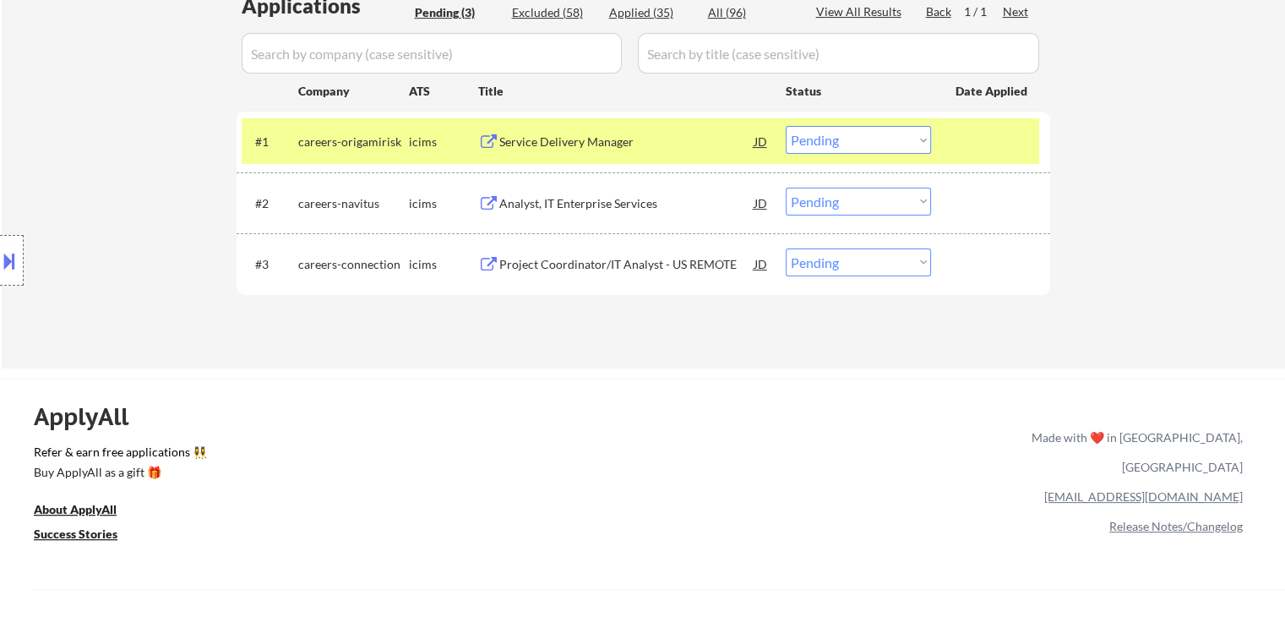
click at [598, 139] on div "Service Delivery Manager" at bounding box center [626, 142] width 255 height 17
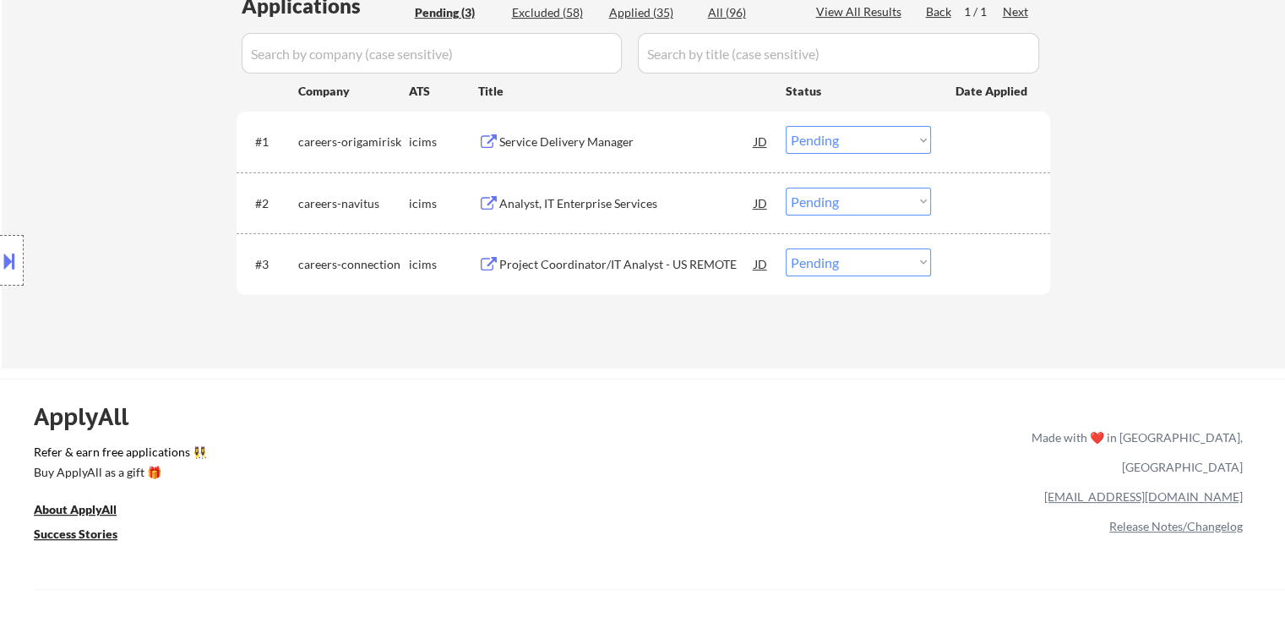
click at [598, 200] on div "Analyst, IT Enterprise Services" at bounding box center [626, 203] width 255 height 17
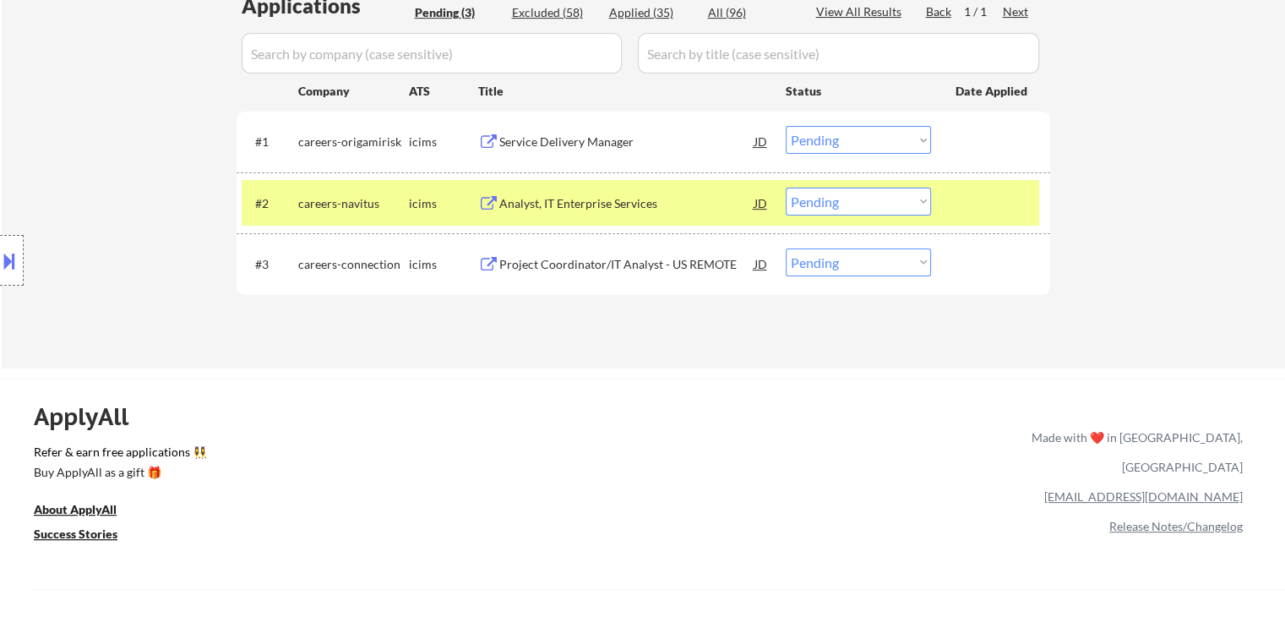
click at [614, 269] on div "Project Coordinator/IT Analyst - US REMOTE" at bounding box center [626, 264] width 255 height 17
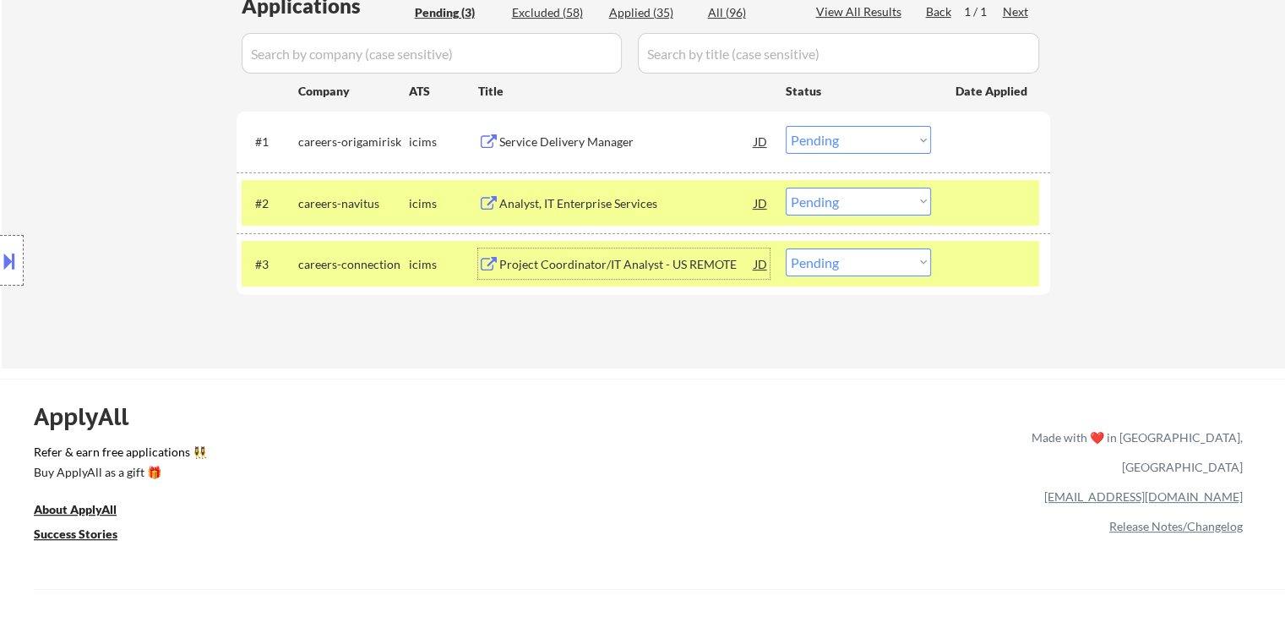
click at [828, 136] on select "Choose an option... Pending Applied Excluded (Questions) Excluded (Expired) Exc…" at bounding box center [858, 140] width 145 height 28
click at [786, 126] on select "Choose an option... Pending Applied Excluded (Questions) Excluded (Expired) Exc…" at bounding box center [858, 140] width 145 height 28
select select ""pending""
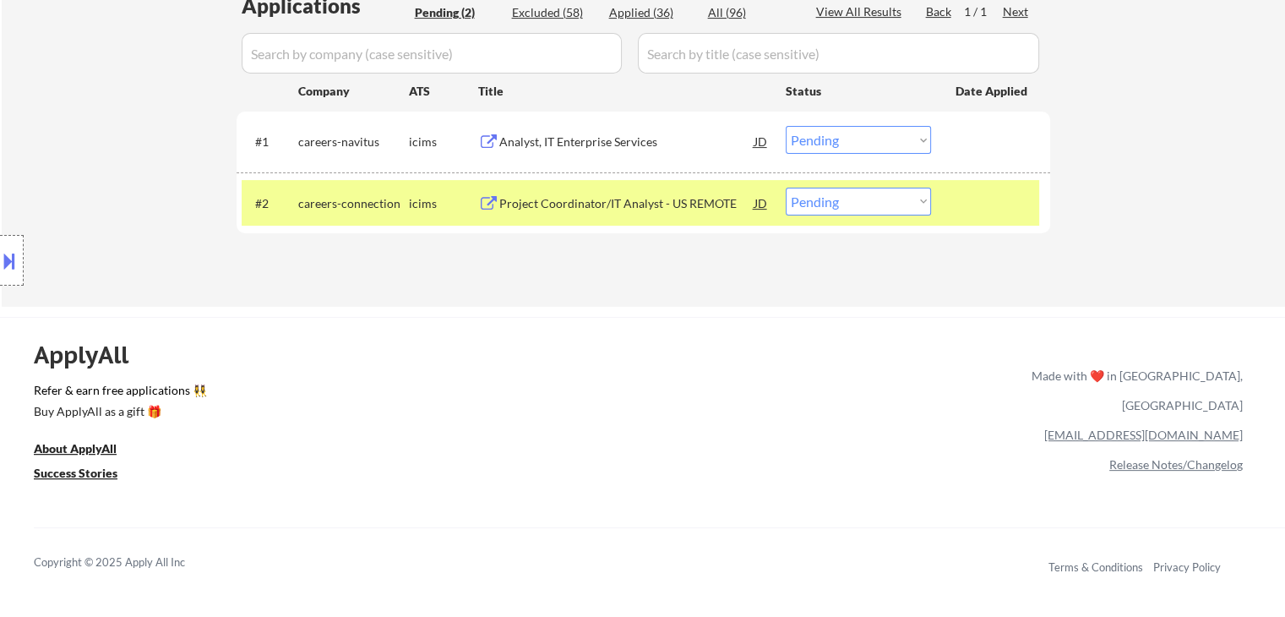
click at [882, 210] on select "Choose an option... Pending Applied Excluded (Questions) Excluded (Expired) Exc…" at bounding box center [858, 202] width 145 height 28
select select ""excluded__salary_""
click at [786, 188] on select "Choose an option... Pending Applied Excluded (Questions) Excluded (Expired) Exc…" at bounding box center [858, 202] width 145 height 28
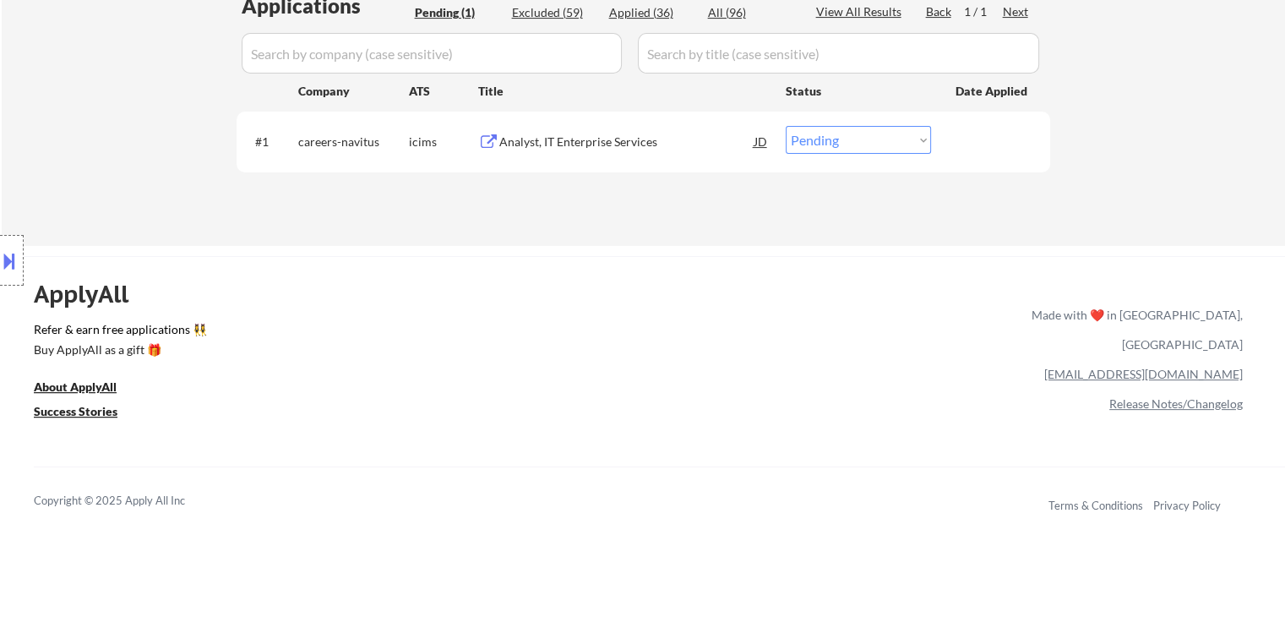
scroll to position [377, 0]
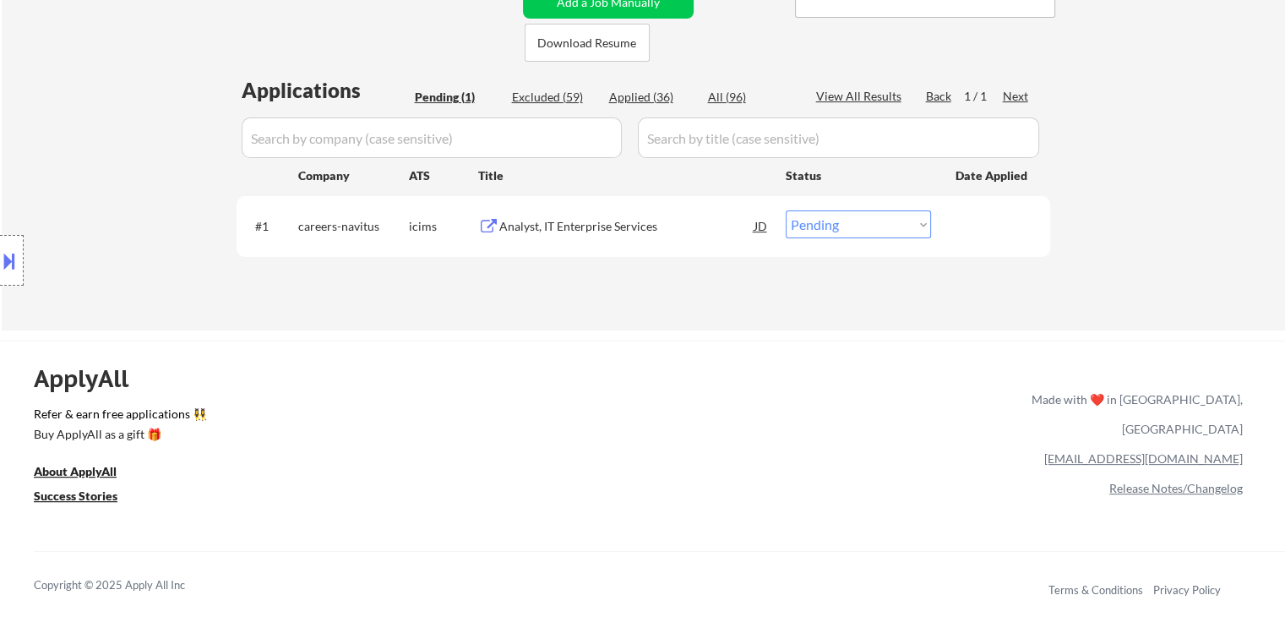
click at [823, 227] on select "Choose an option... Pending Applied Excluded (Questions) Excluded (Expired) Exc…" at bounding box center [858, 224] width 145 height 28
click at [786, 210] on select "Choose an option... Pending Applied Excluded (Questions) Excluded (Expired) Exc…" at bounding box center [858, 224] width 145 height 28
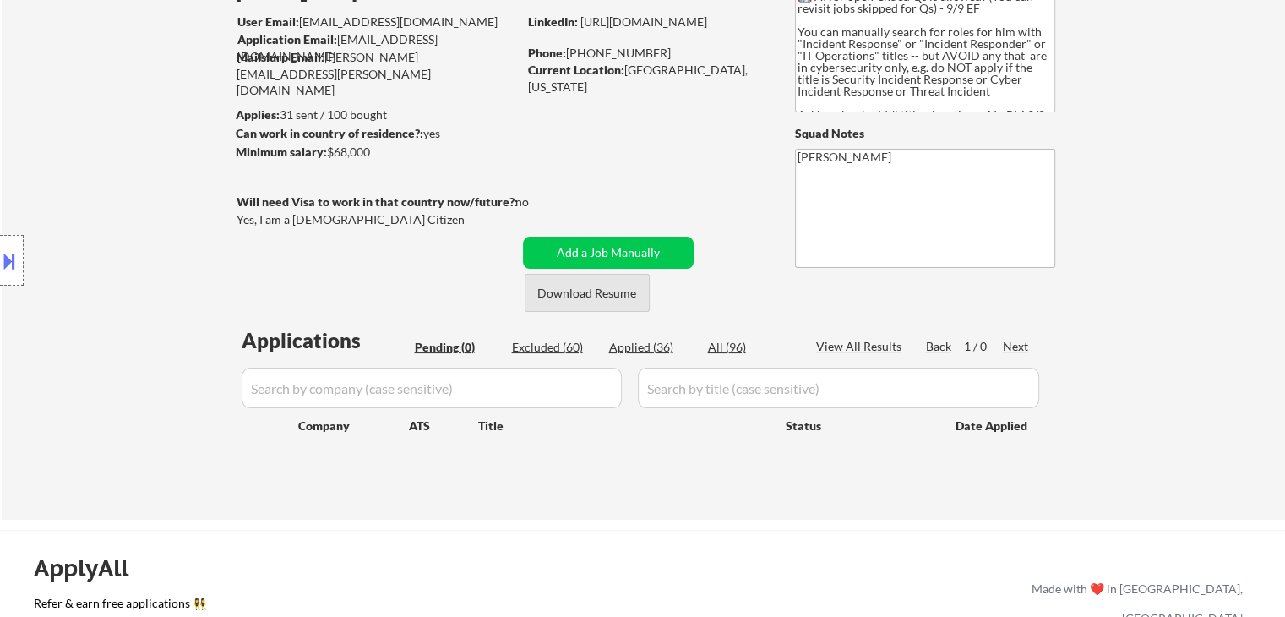
scroll to position [123, 0]
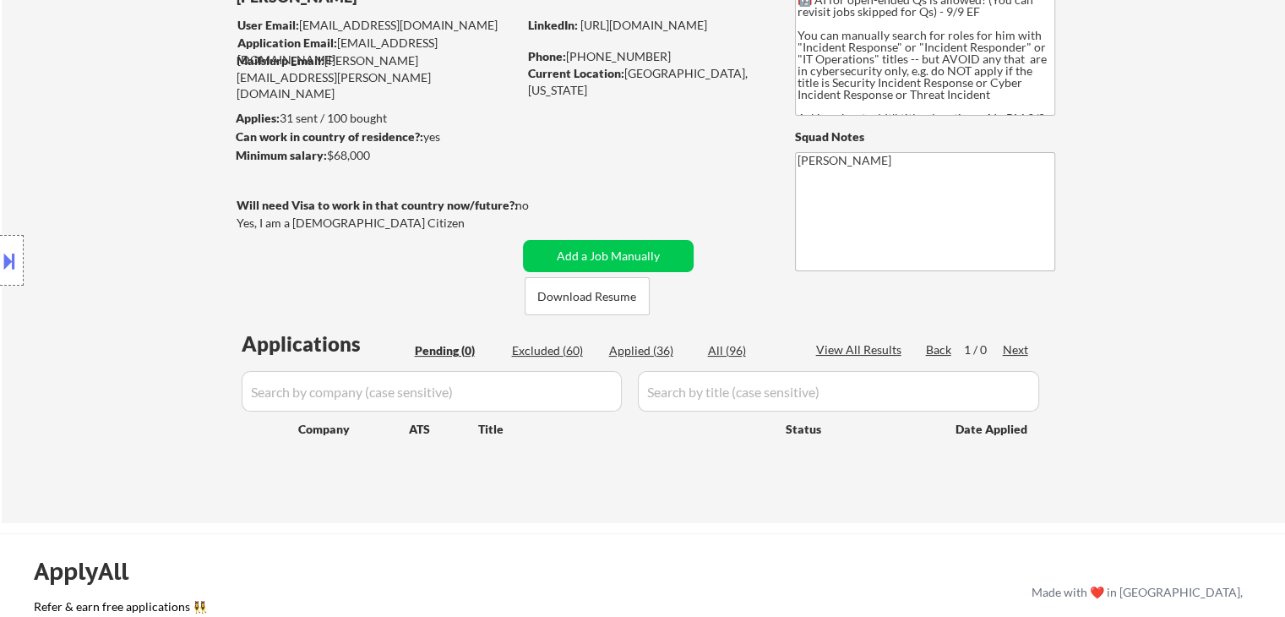
click at [647, 349] on div "Applied (36)" at bounding box center [651, 350] width 84 height 17
select select ""applied""
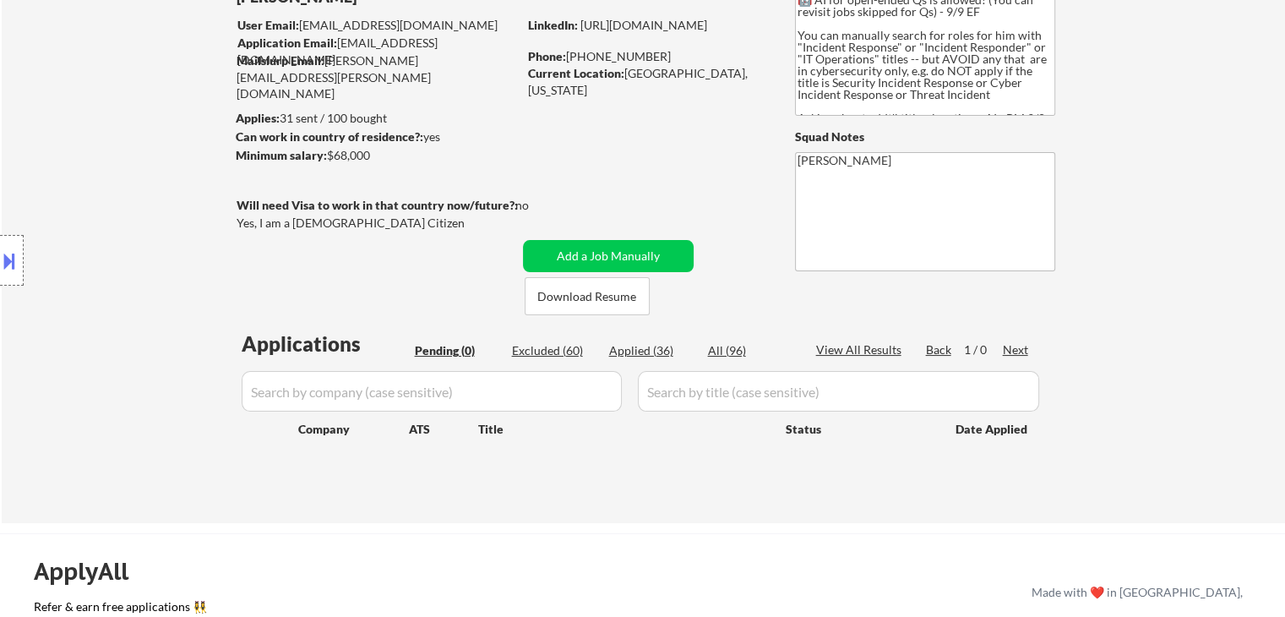
select select ""applied""
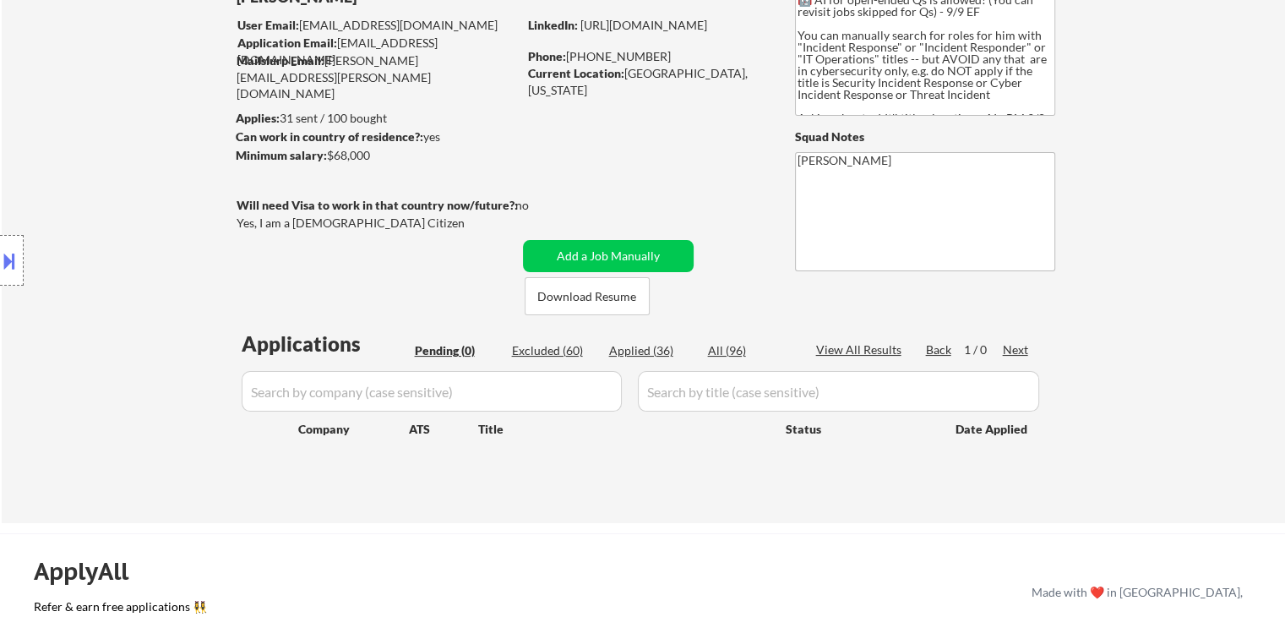
select select ""applied""
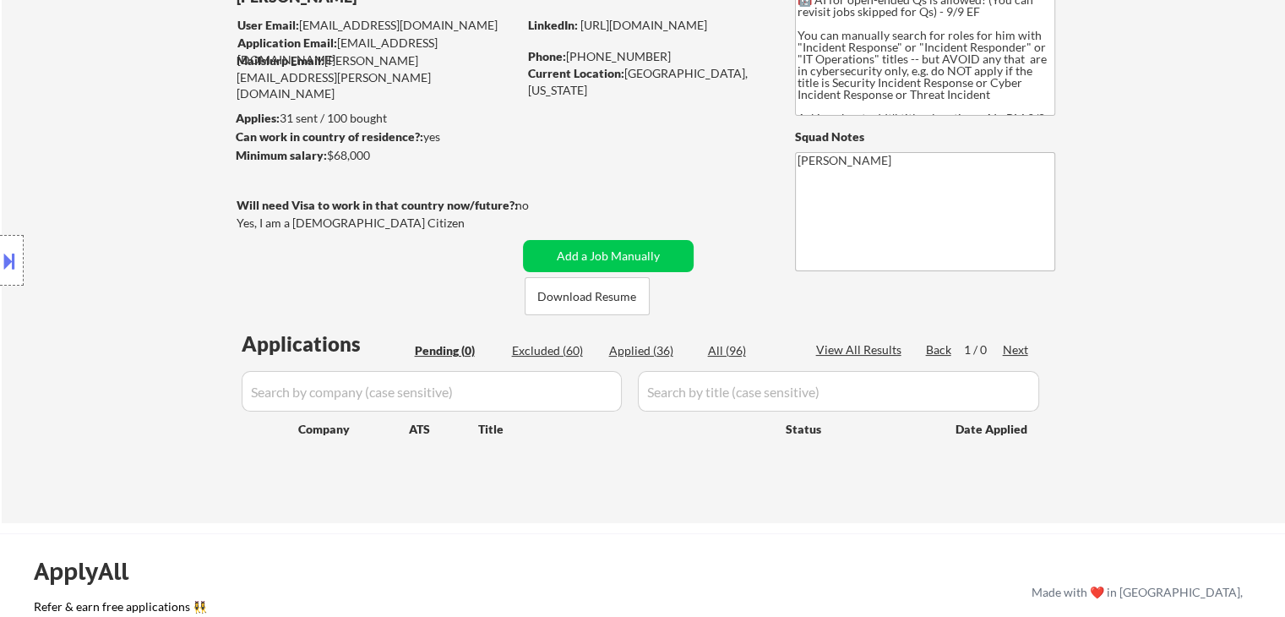
select select ""applied""
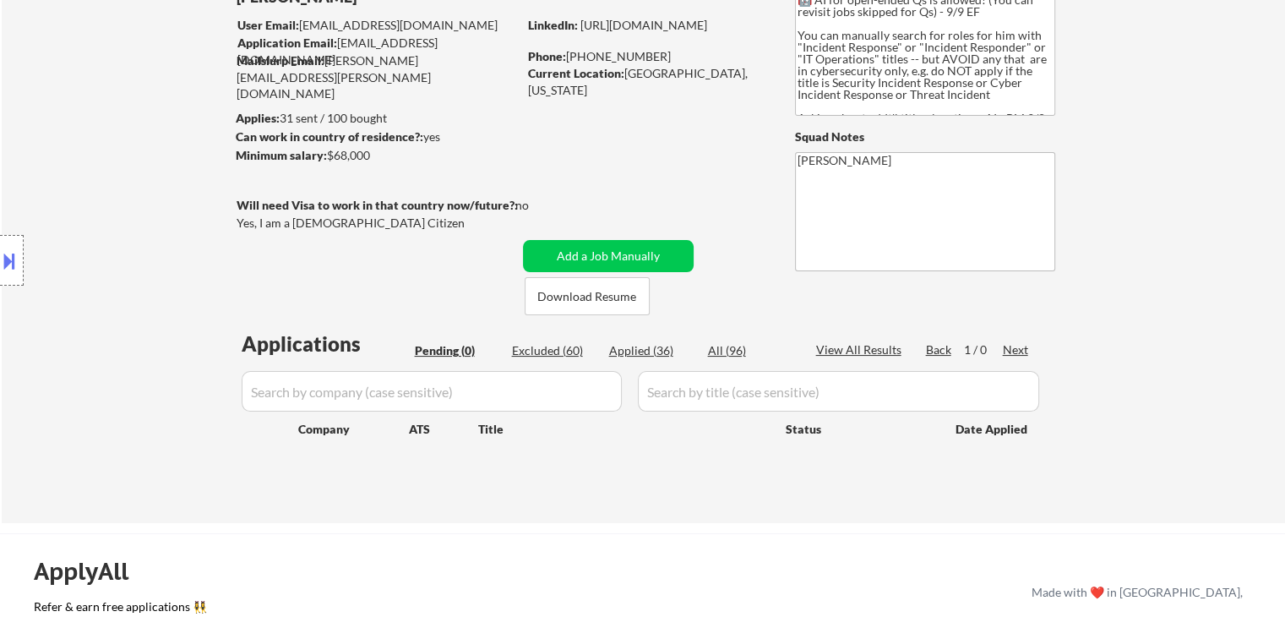
select select ""applied""
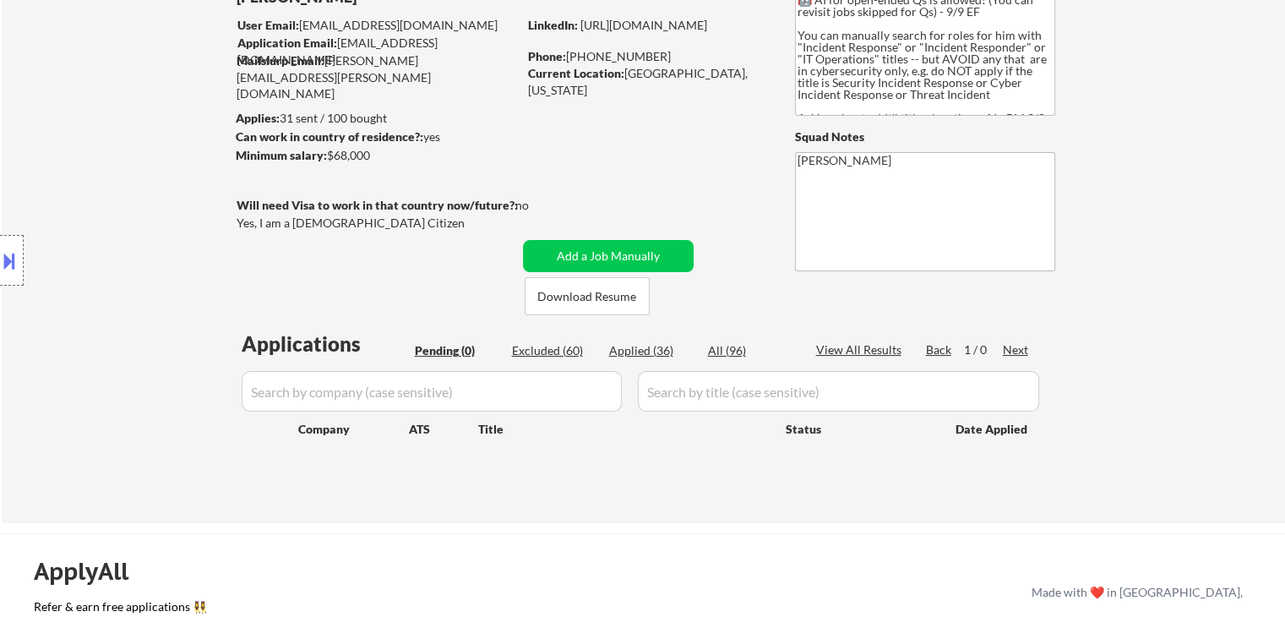
select select ""applied""
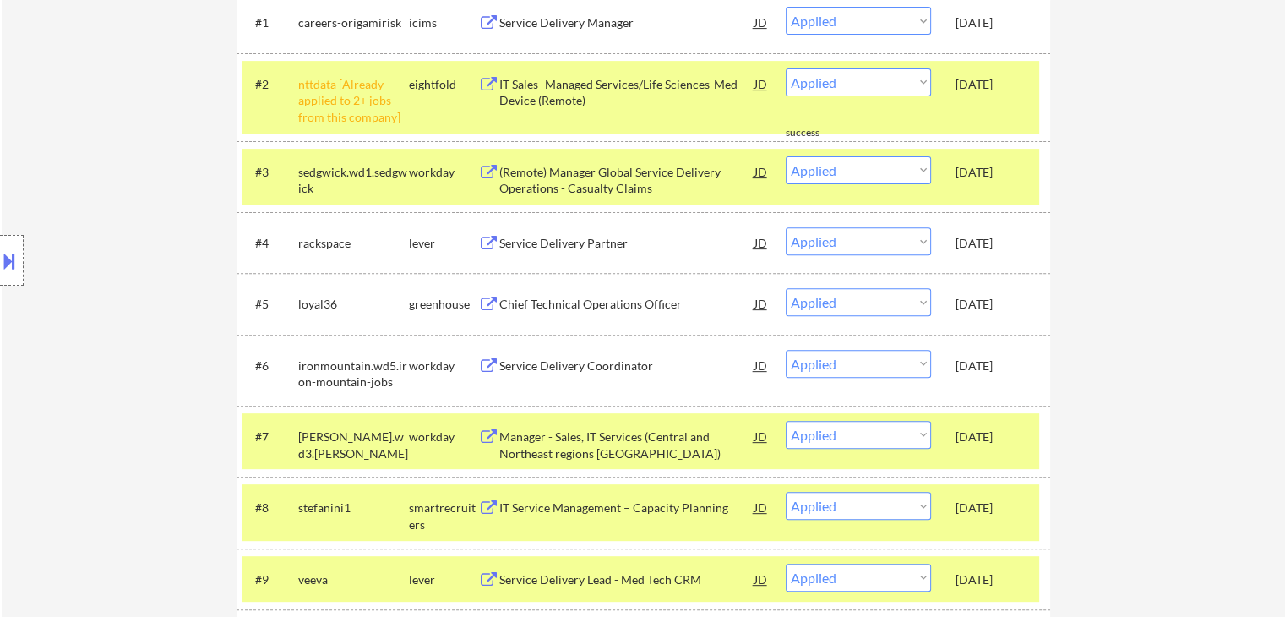
scroll to position [461, 0]
